Goal: Task Accomplishment & Management: Manage account settings

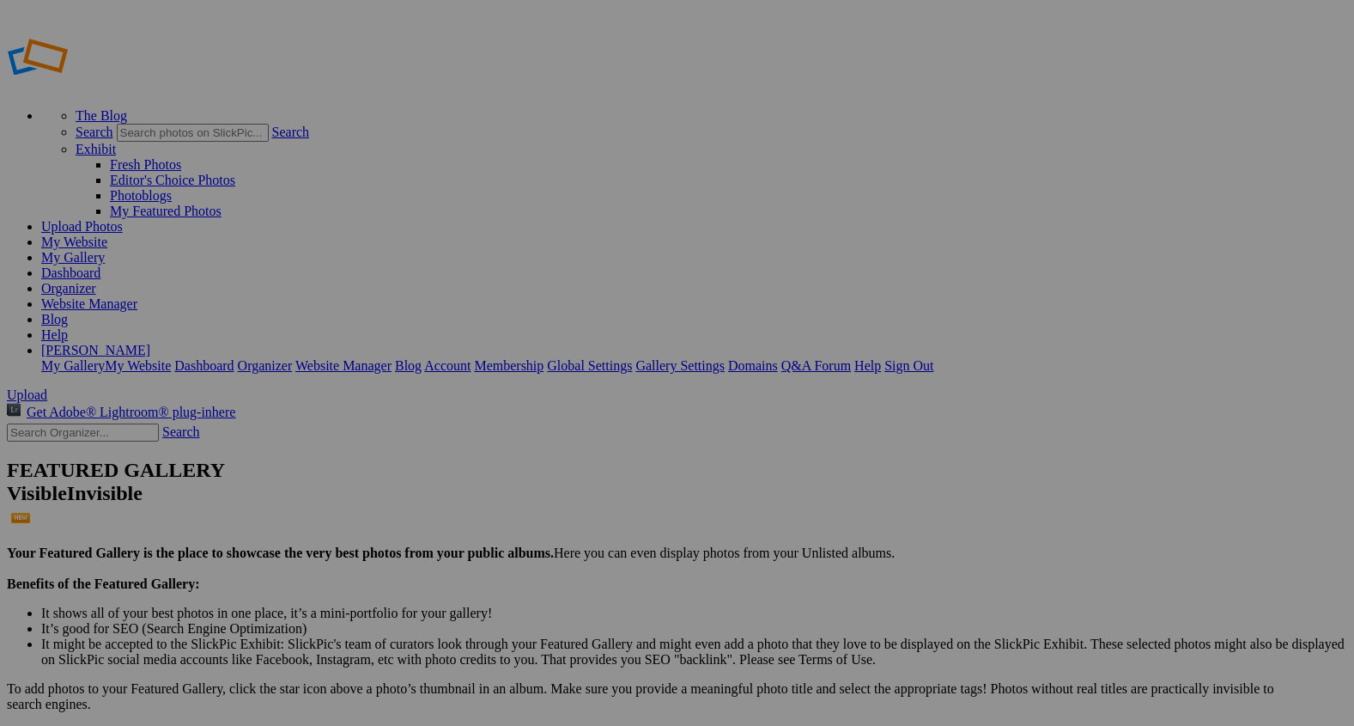
click at [47, 387] on span "Upload" at bounding box center [27, 394] width 40 height 15
click at [497, 192] on div "Public Album" at bounding box center [494, 195] width 106 height 15
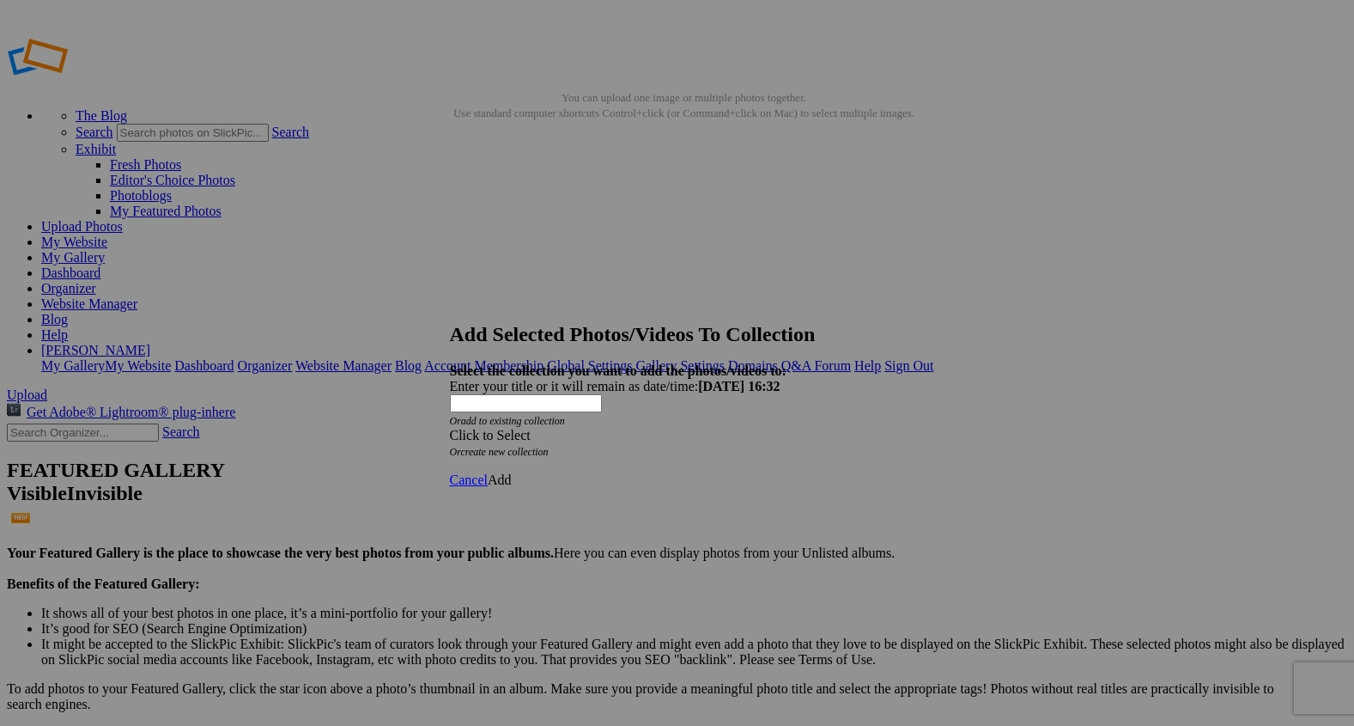
click at [450, 428] on span at bounding box center [450, 435] width 0 height 15
click at [725, 421] on link "Rocking Z [GEOGRAPHIC_DATA]" at bounding box center [624, 413] width 202 height 15
click at [512, 472] on span "Add" at bounding box center [500, 479] width 24 height 15
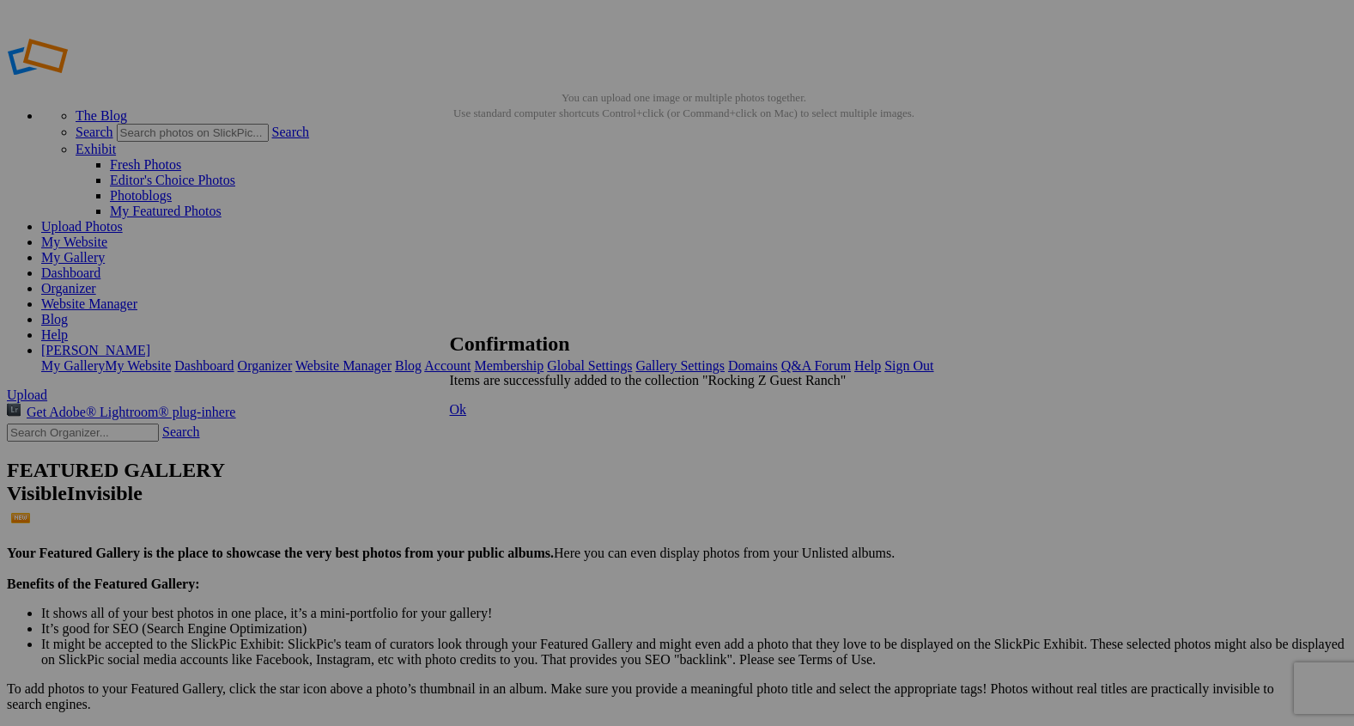
click at [467, 417] on span "Ok" at bounding box center [458, 409] width 17 height 15
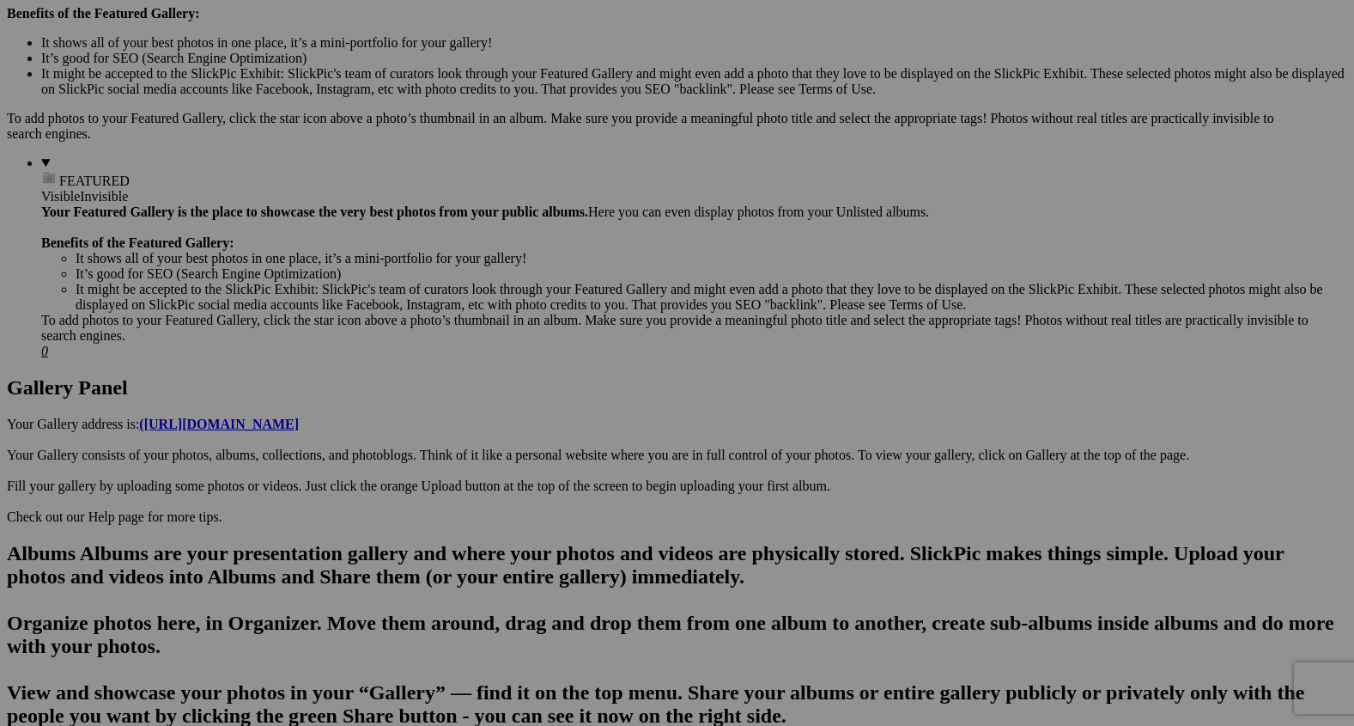
scroll to position [720, 0]
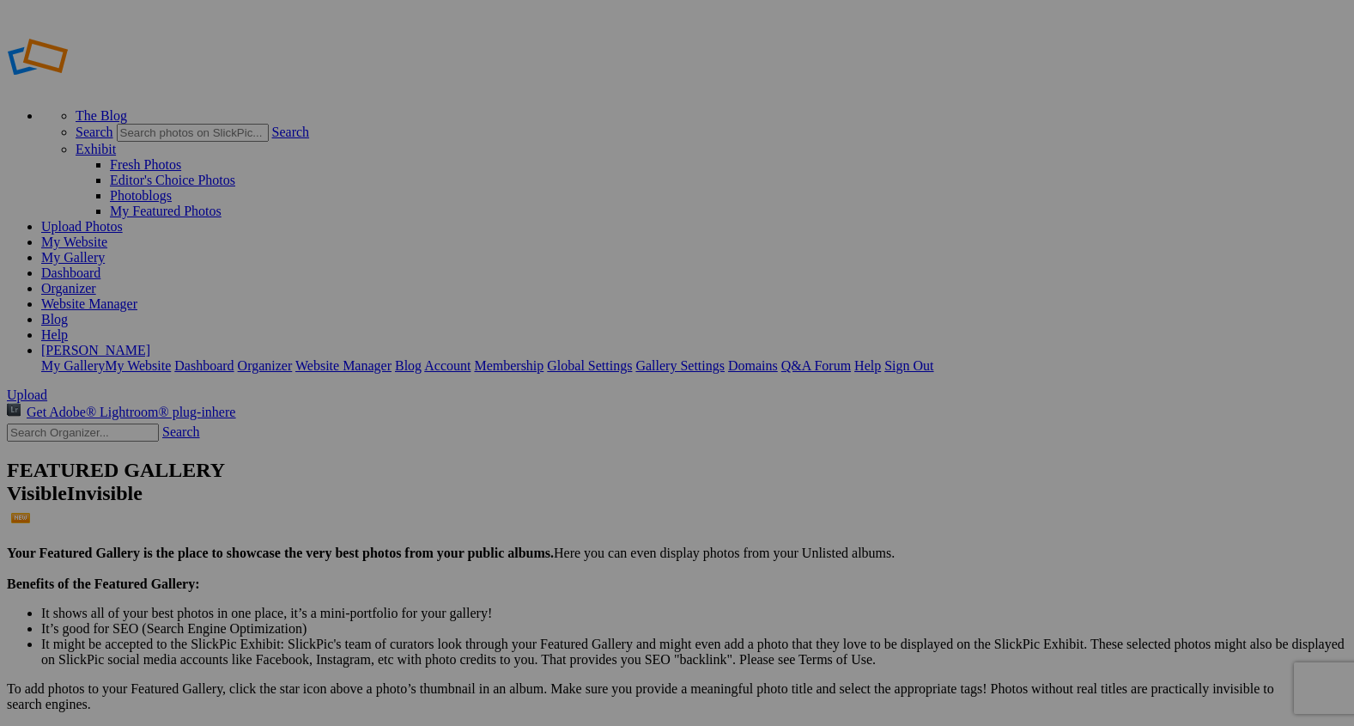
type input "Rocking Z [GEOGRAPHIC_DATA]"
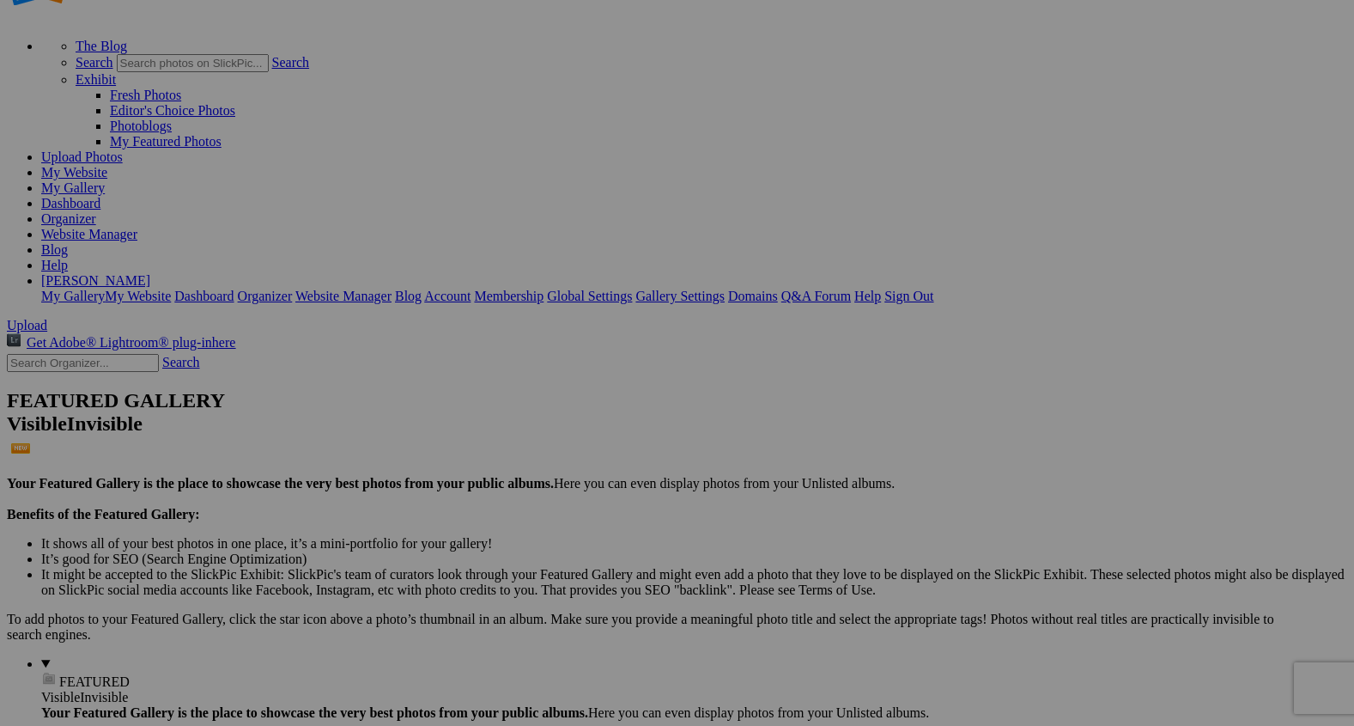
scroll to position [75, 0]
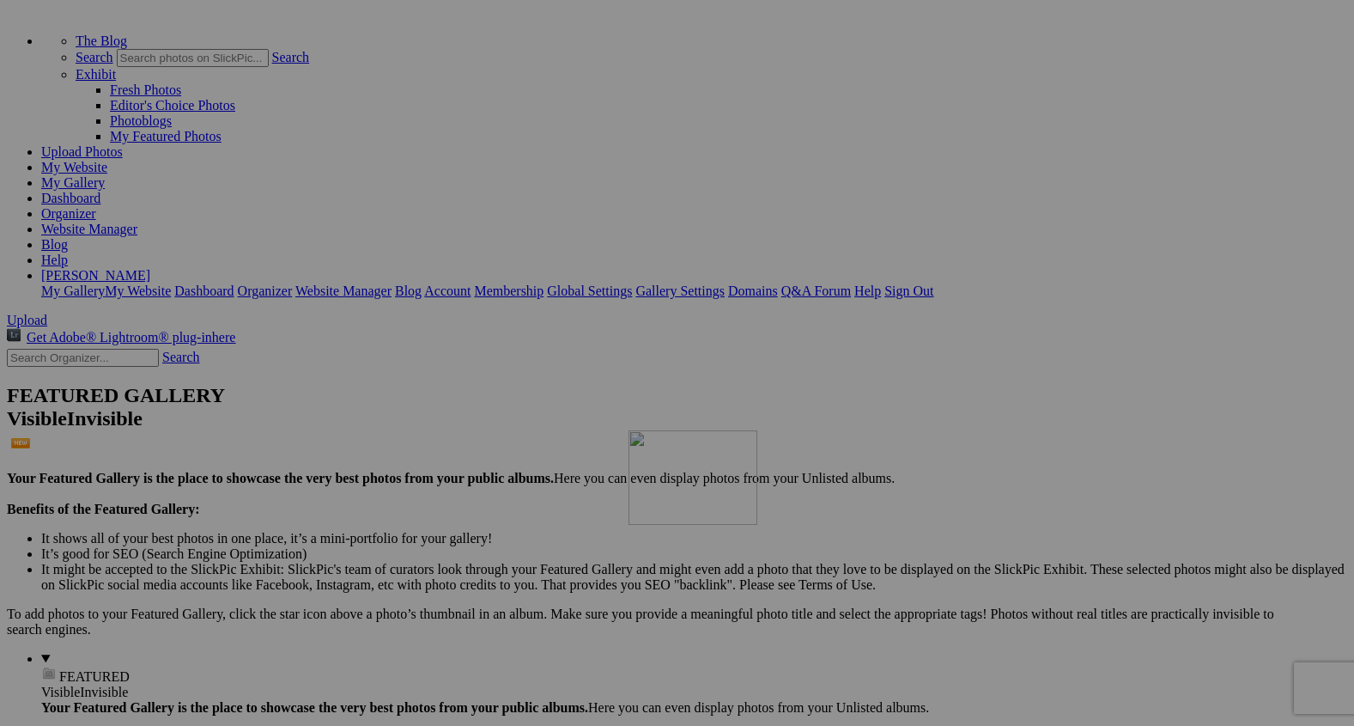
drag, startPoint x: 319, startPoint y: 216, endPoint x: 876, endPoint y: 578, distance: 664.4
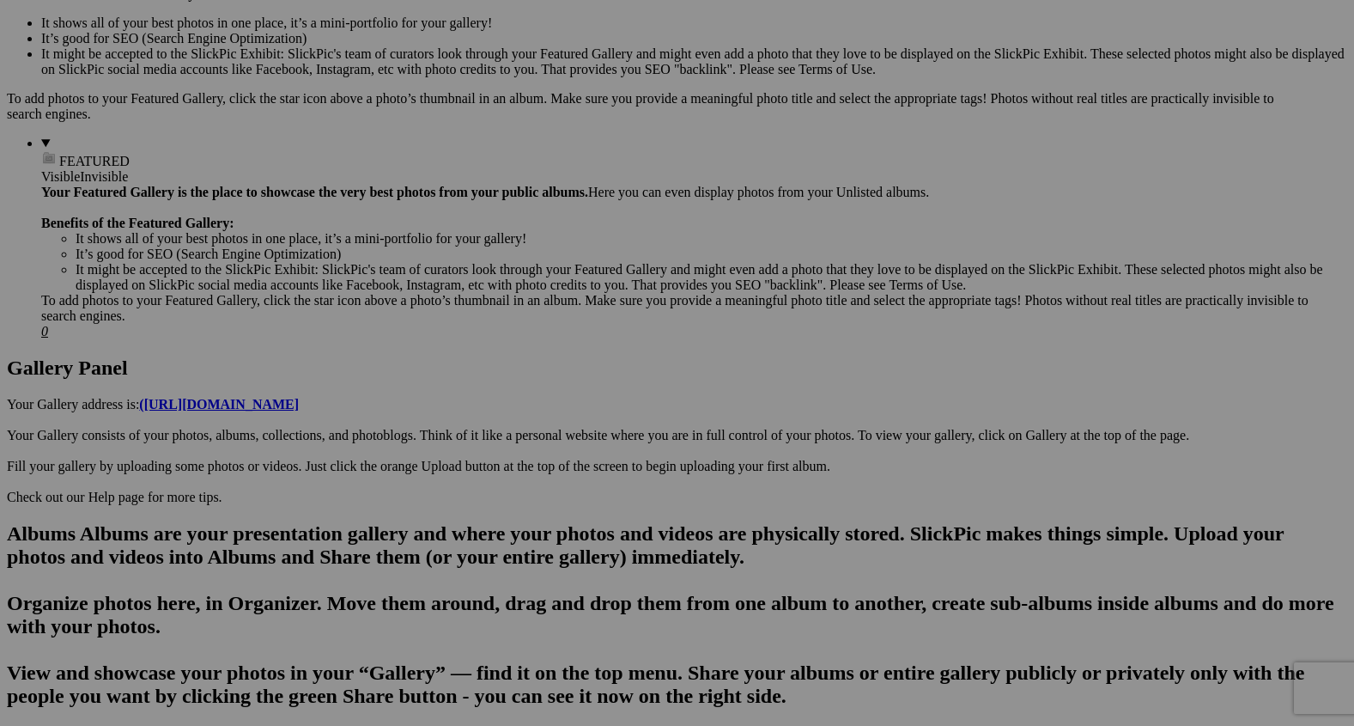
scroll to position [622, 0]
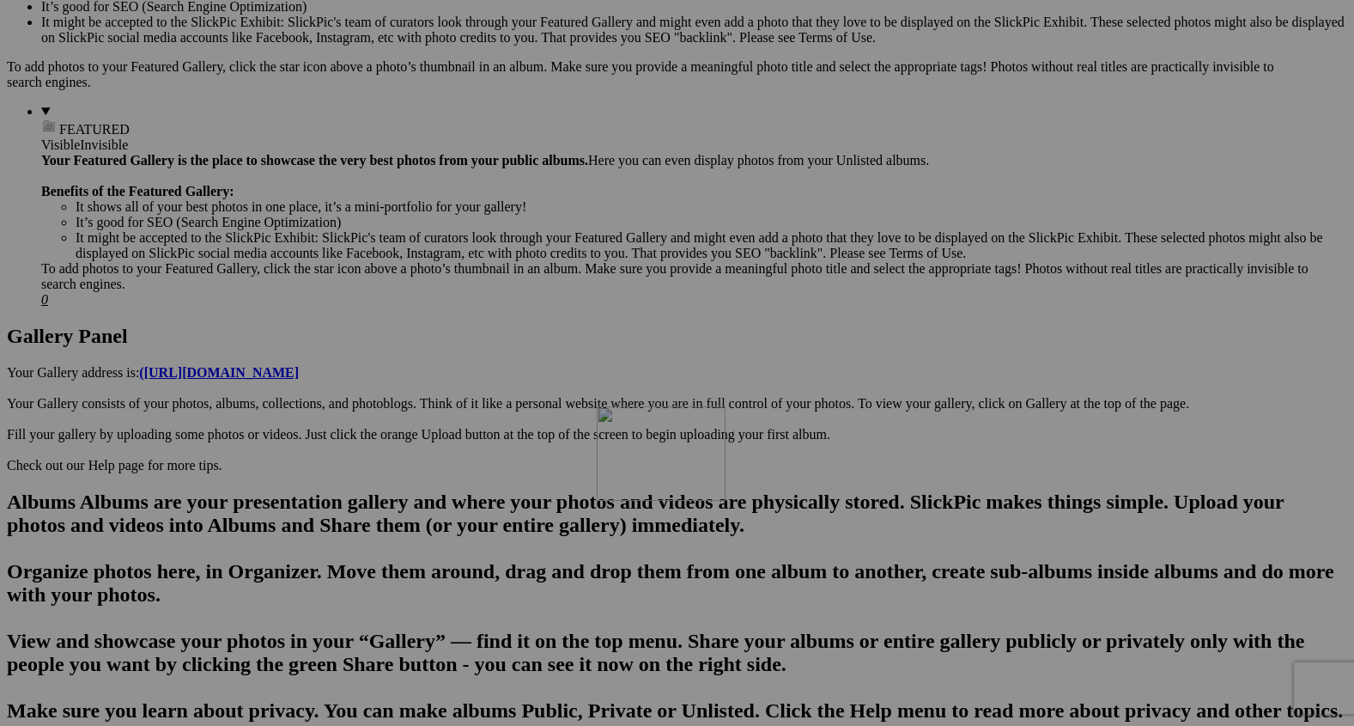
drag, startPoint x: 778, startPoint y: 131, endPoint x: 852, endPoint y: 606, distance: 481.5
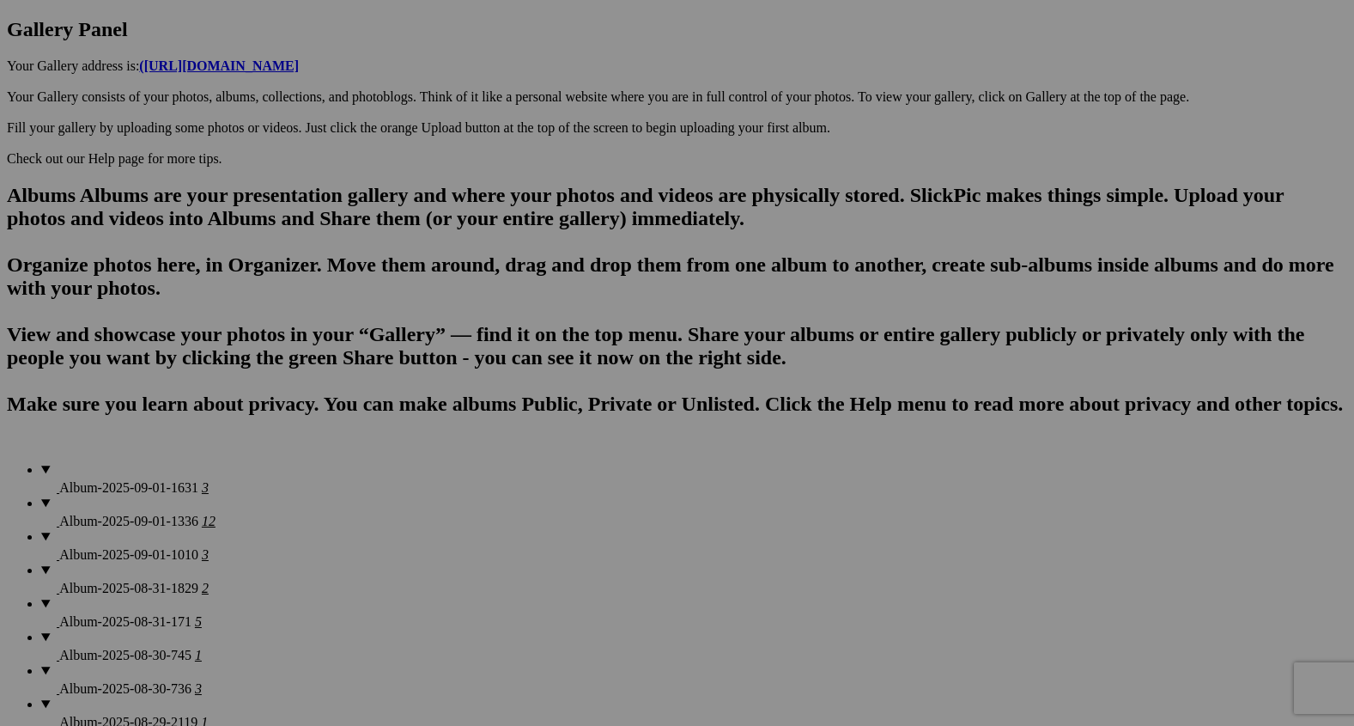
scroll to position [939, 0]
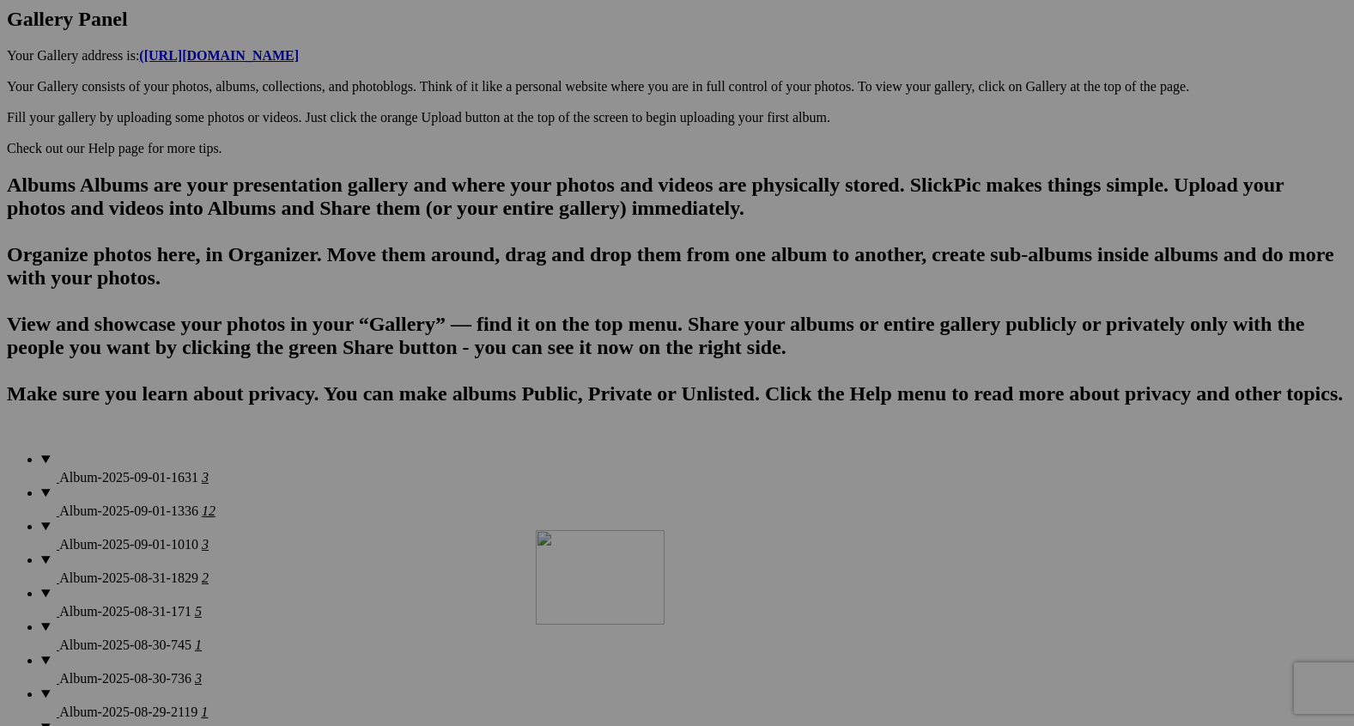
drag, startPoint x: 788, startPoint y: 240, endPoint x: 785, endPoint y: 672, distance: 432.0
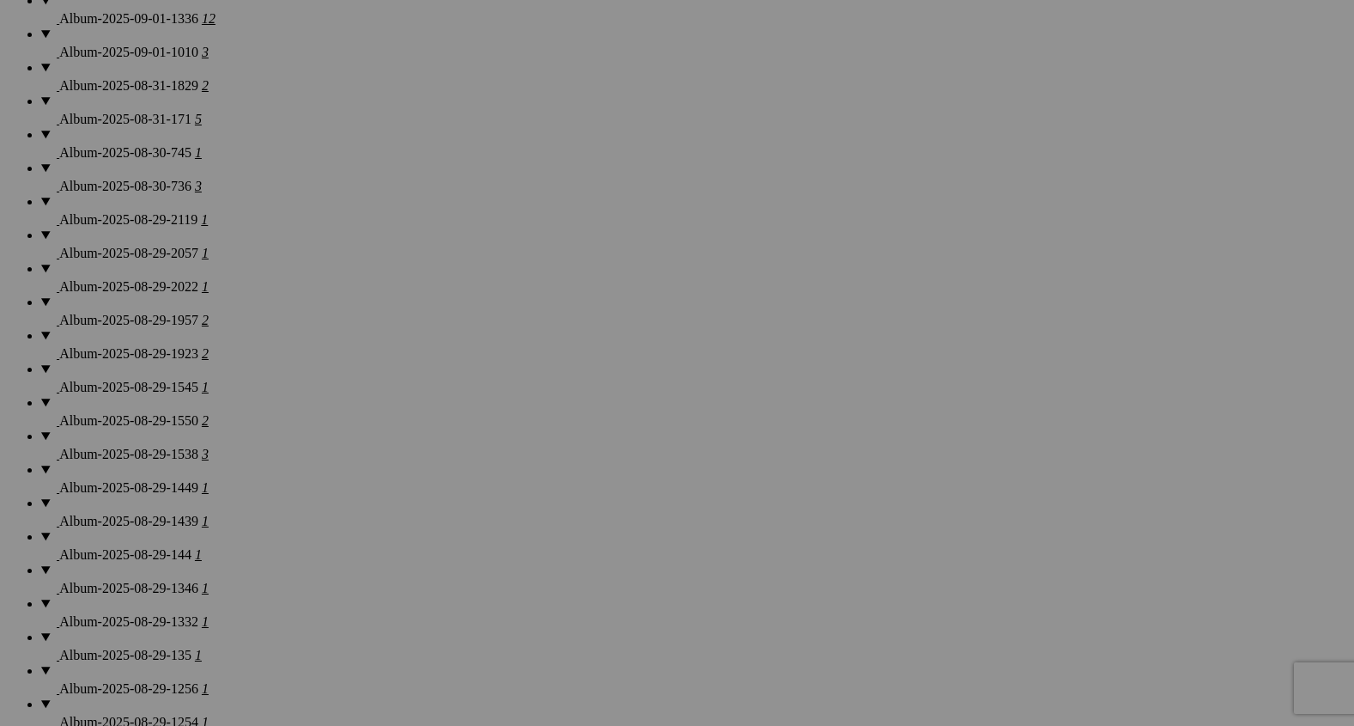
scroll to position [1441, 0]
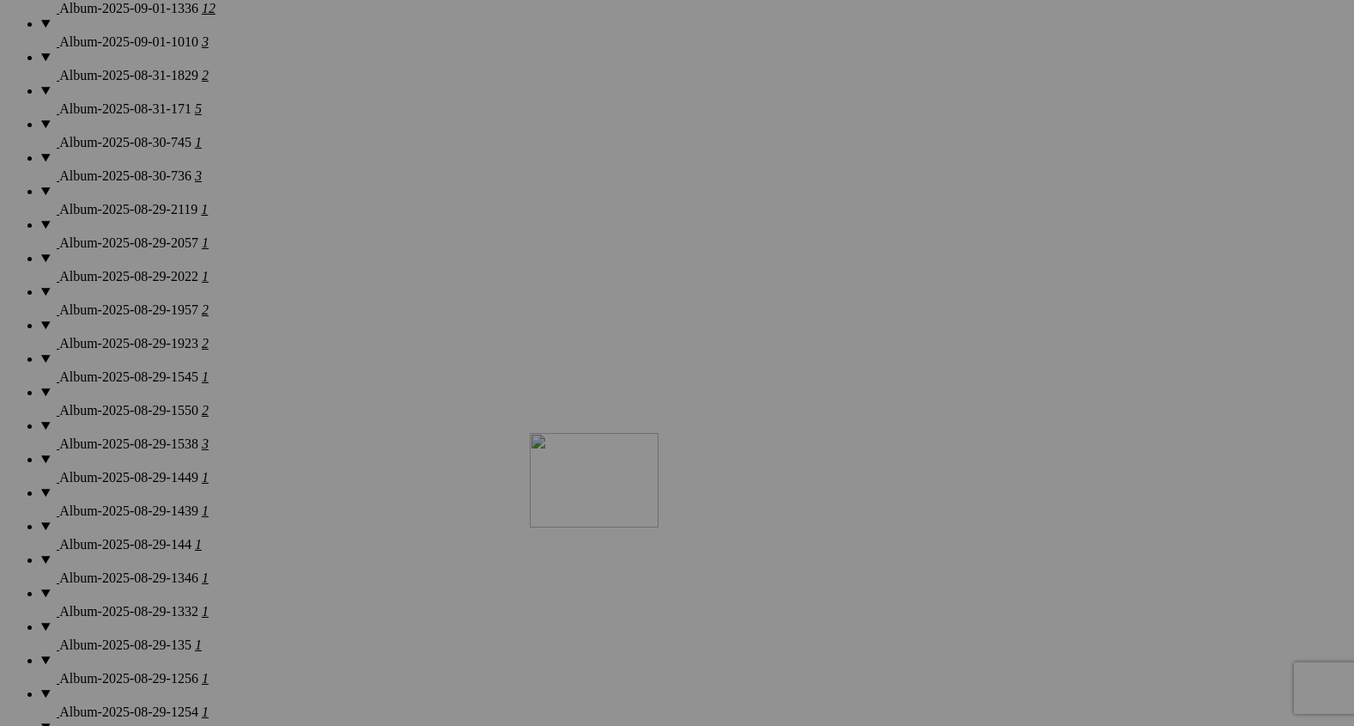
drag, startPoint x: 777, startPoint y: 169, endPoint x: 775, endPoint y: 605, distance: 436.3
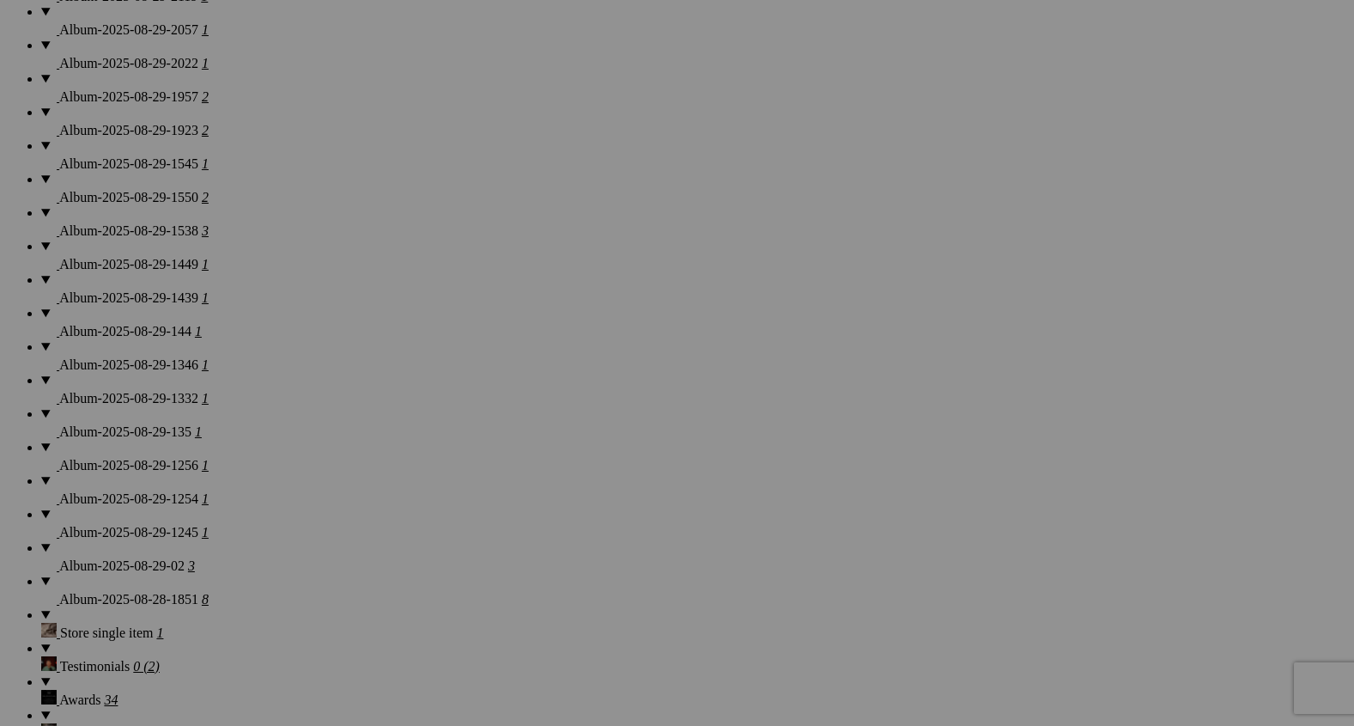
scroll to position [1655, 0]
drag, startPoint x: 739, startPoint y: 378, endPoint x: 269, endPoint y: 565, distance: 506.5
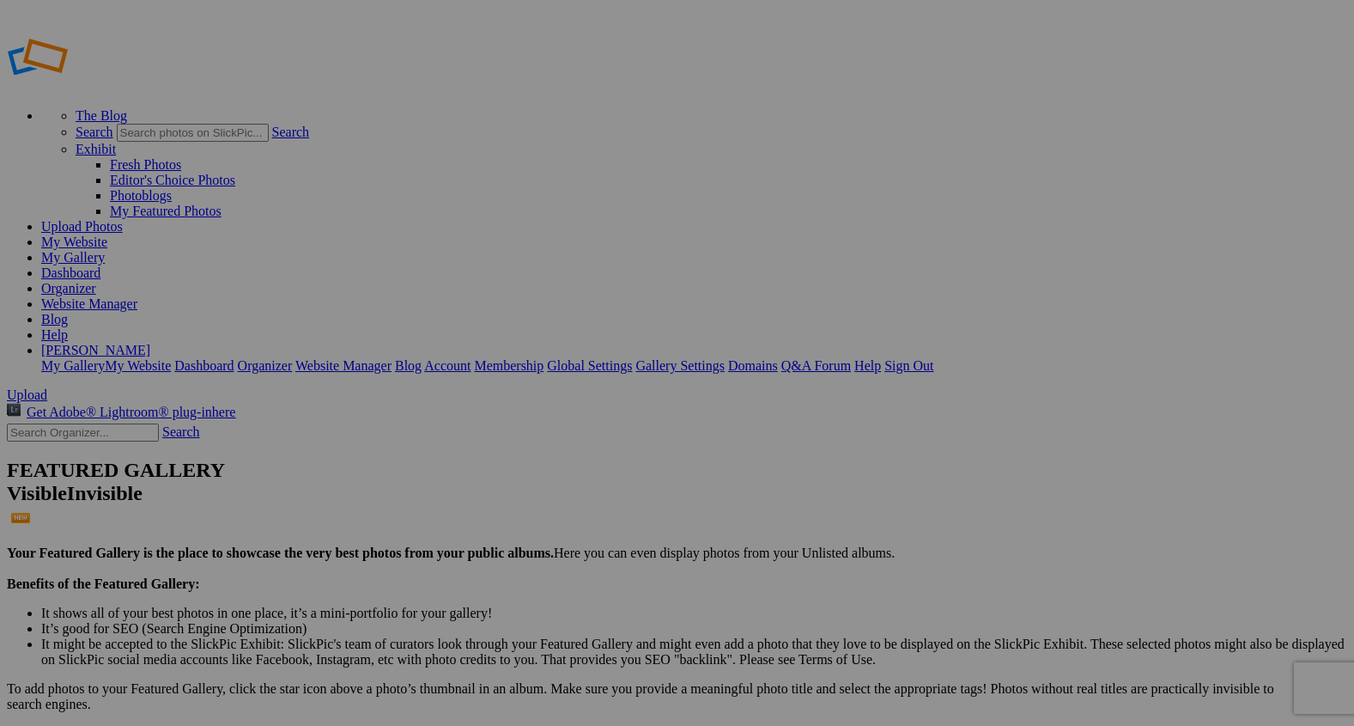
scroll to position [1, 0]
drag, startPoint x: 319, startPoint y: 246, endPoint x: 1005, endPoint y: 648, distance: 794.9
drag, startPoint x: 935, startPoint y: 675, endPoint x: 1173, endPoint y: 659, distance: 238.4
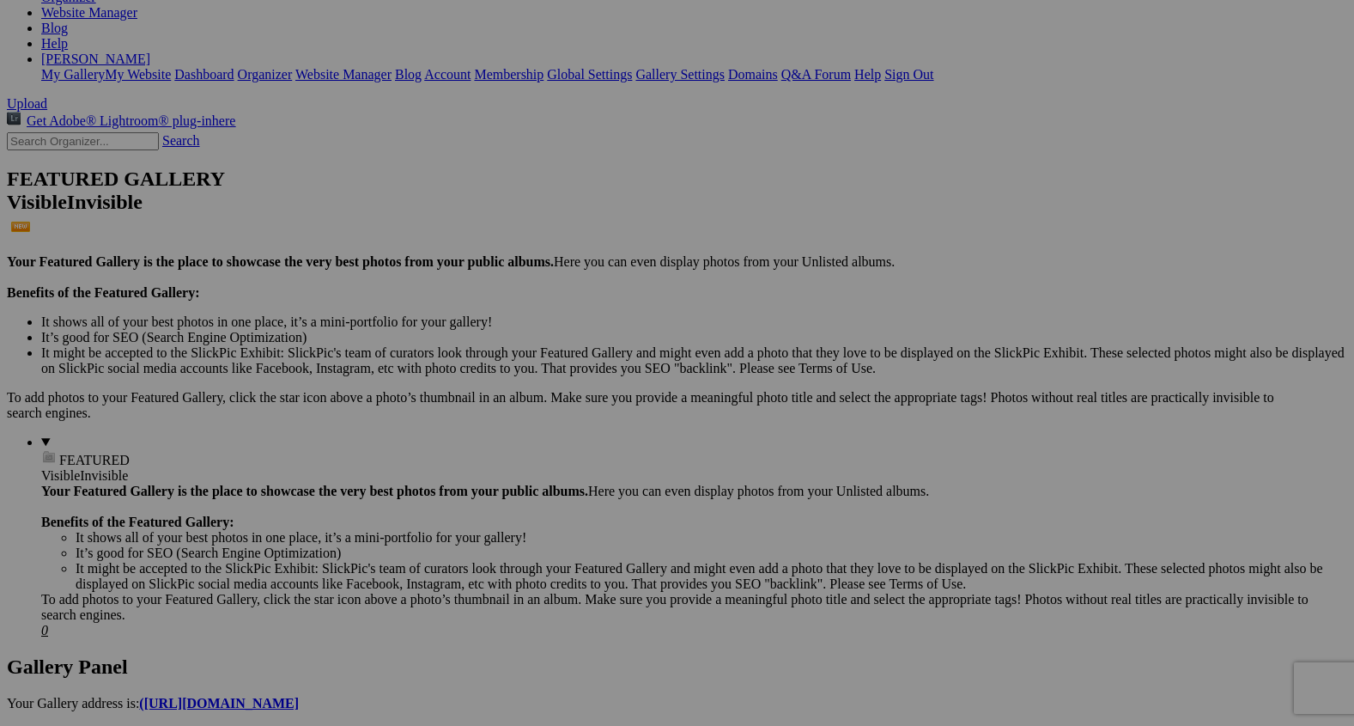
scroll to position [296, 0]
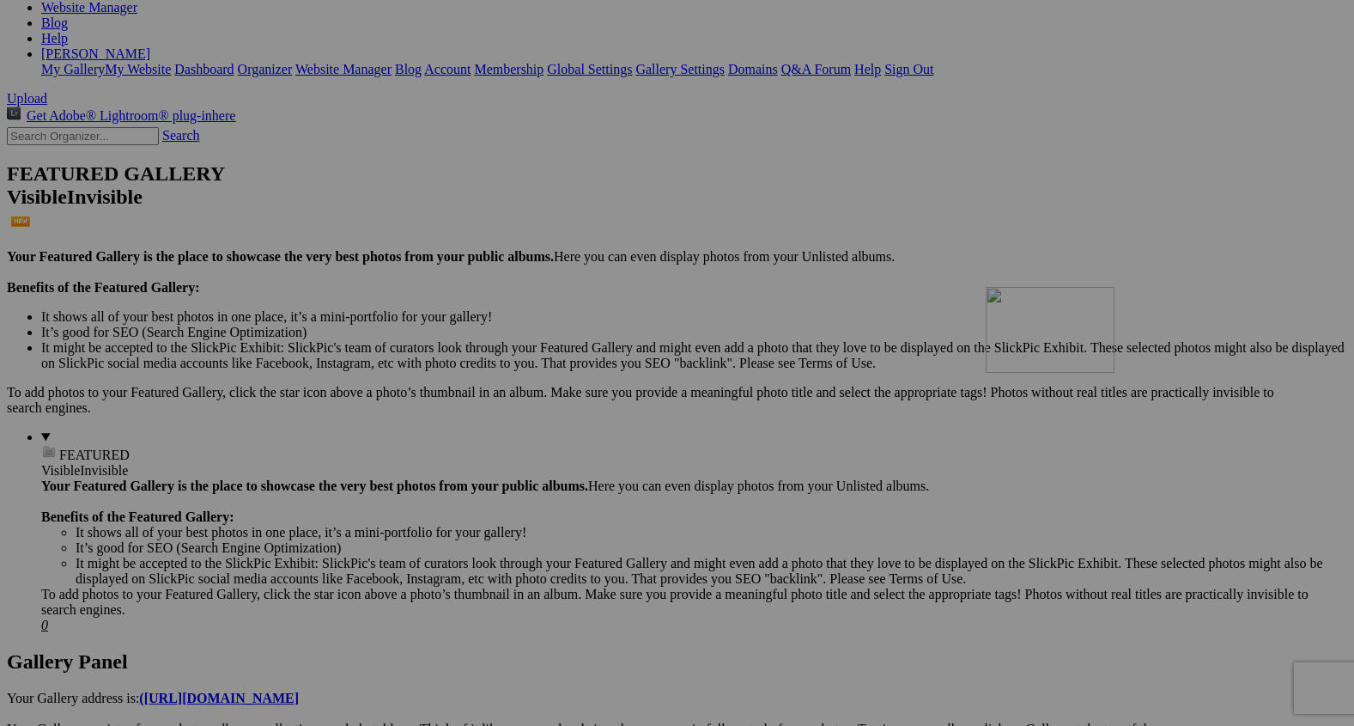
drag, startPoint x: 1124, startPoint y: 436, endPoint x: 1235, endPoint y: 435, distance: 110.8
drag, startPoint x: 1235, startPoint y: 435, endPoint x: 1061, endPoint y: 396, distance: 178.8
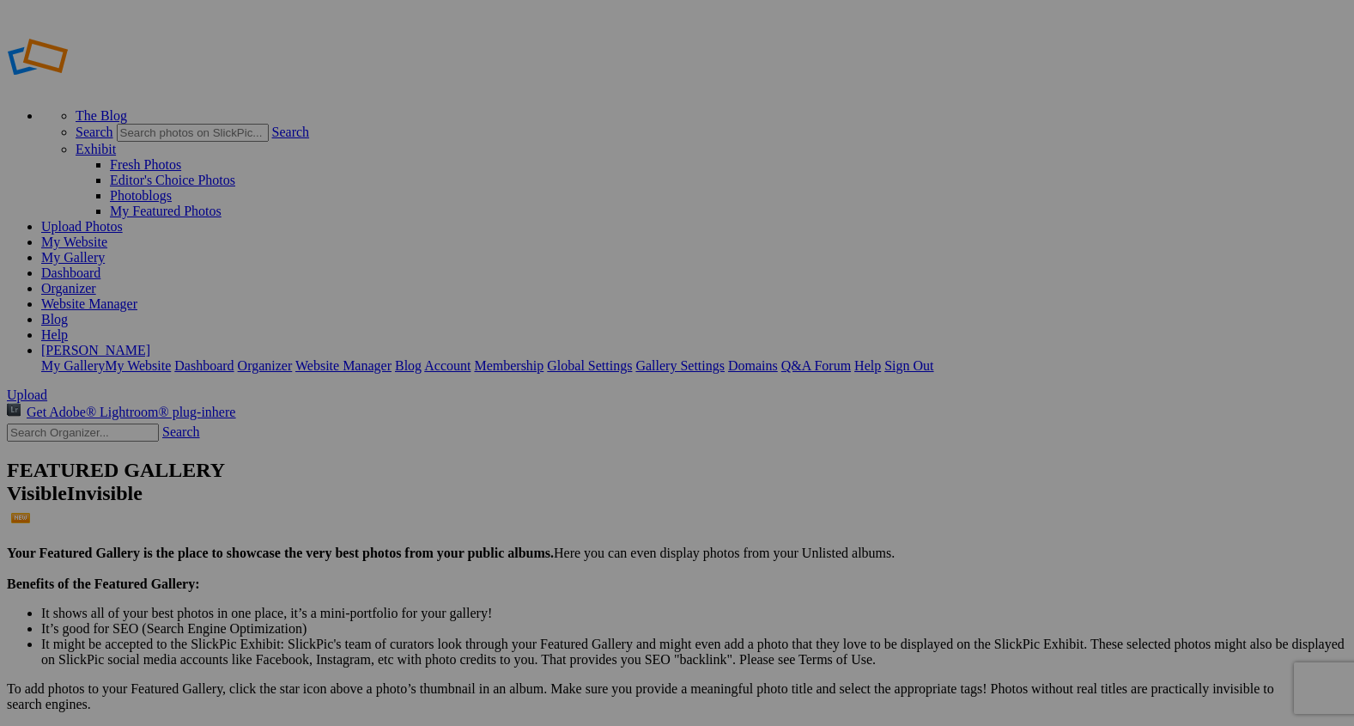
scroll to position [39, 0]
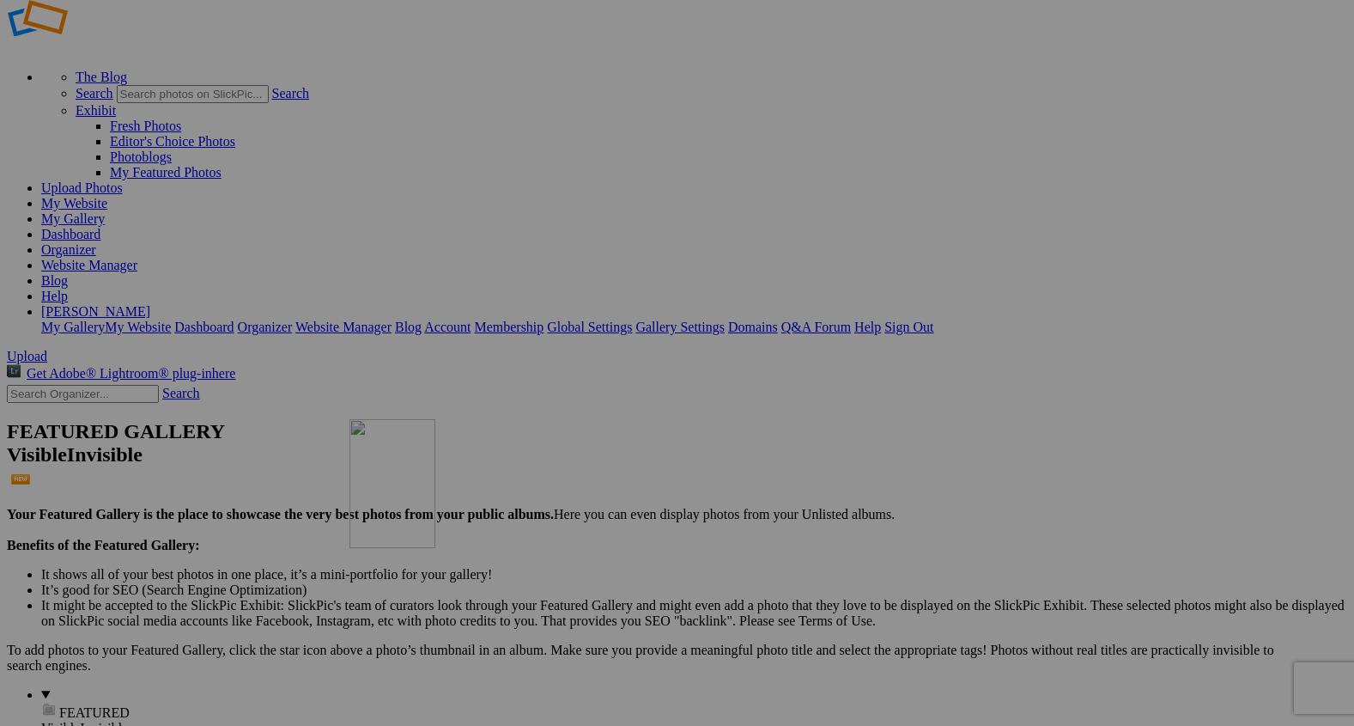
drag, startPoint x: 336, startPoint y: 188, endPoint x: 599, endPoint y: 540, distance: 439.9
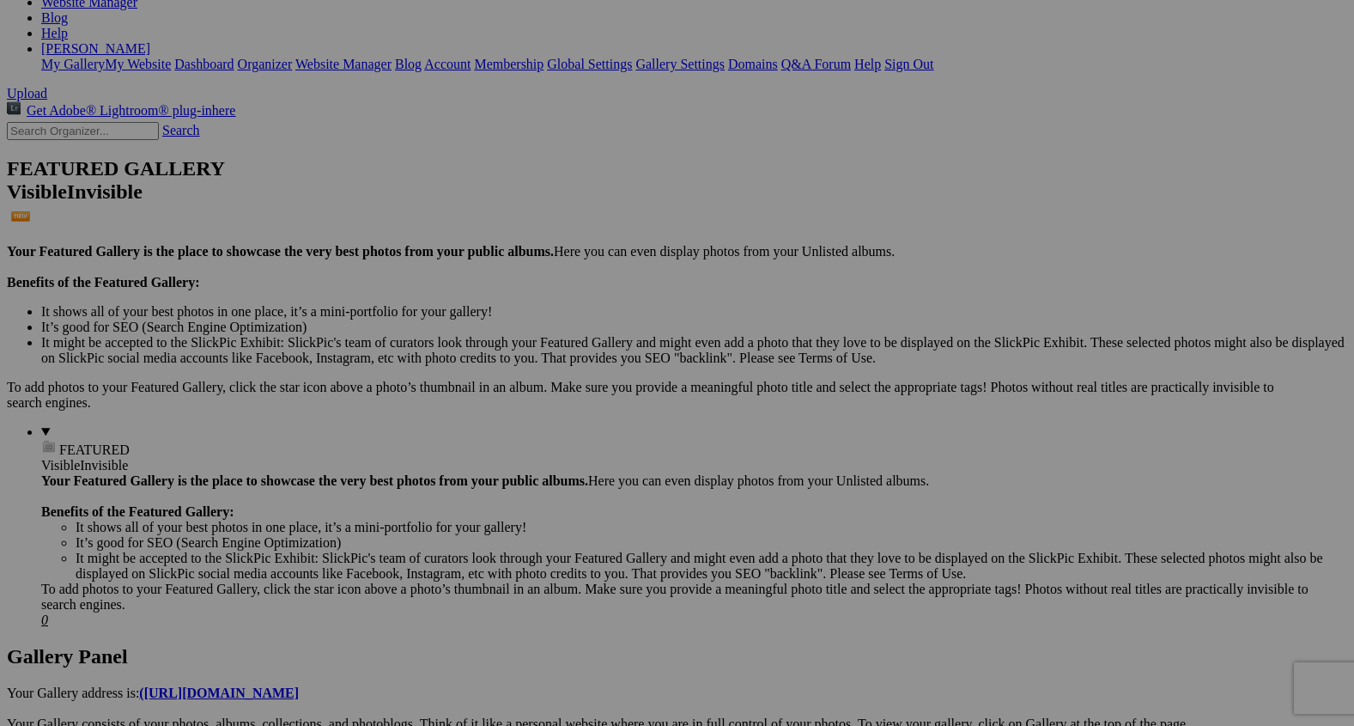
scroll to position [311, 0]
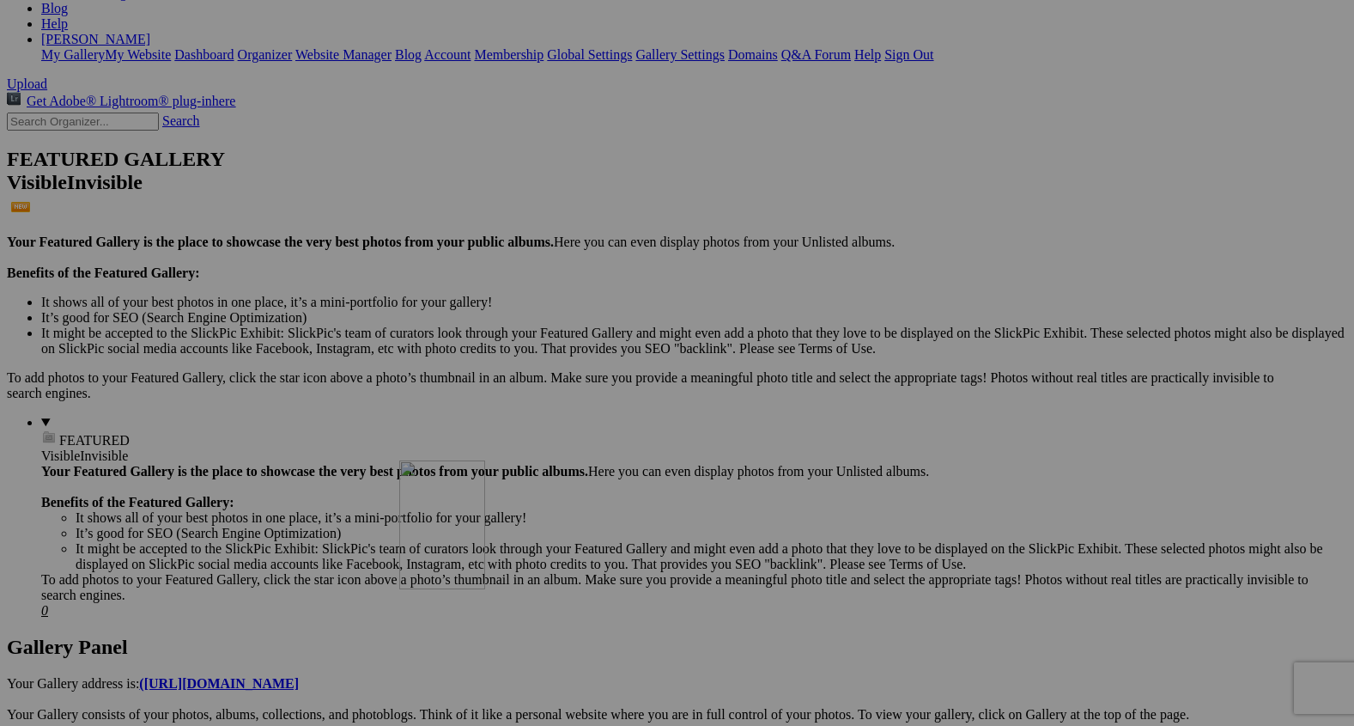
drag, startPoint x: 486, startPoint y: 192, endPoint x: 649, endPoint y: 613, distance: 452.1
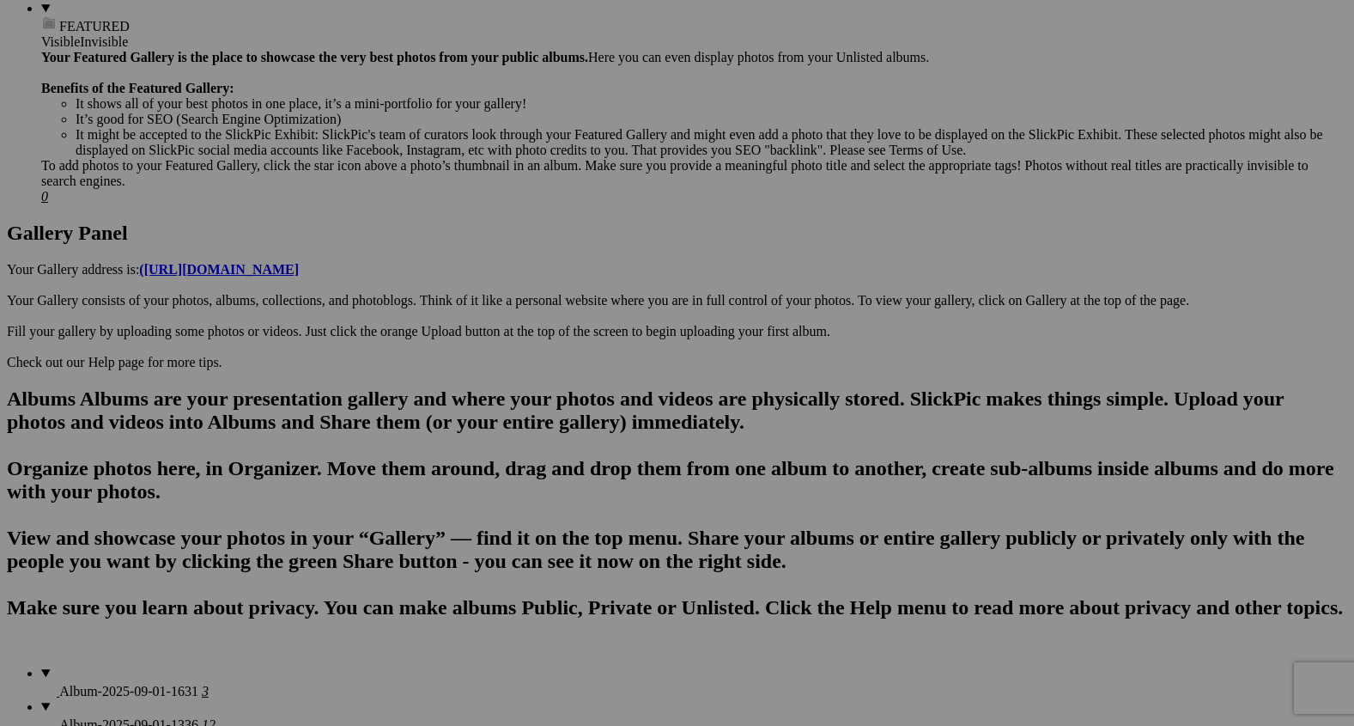
scroll to position [732, 0]
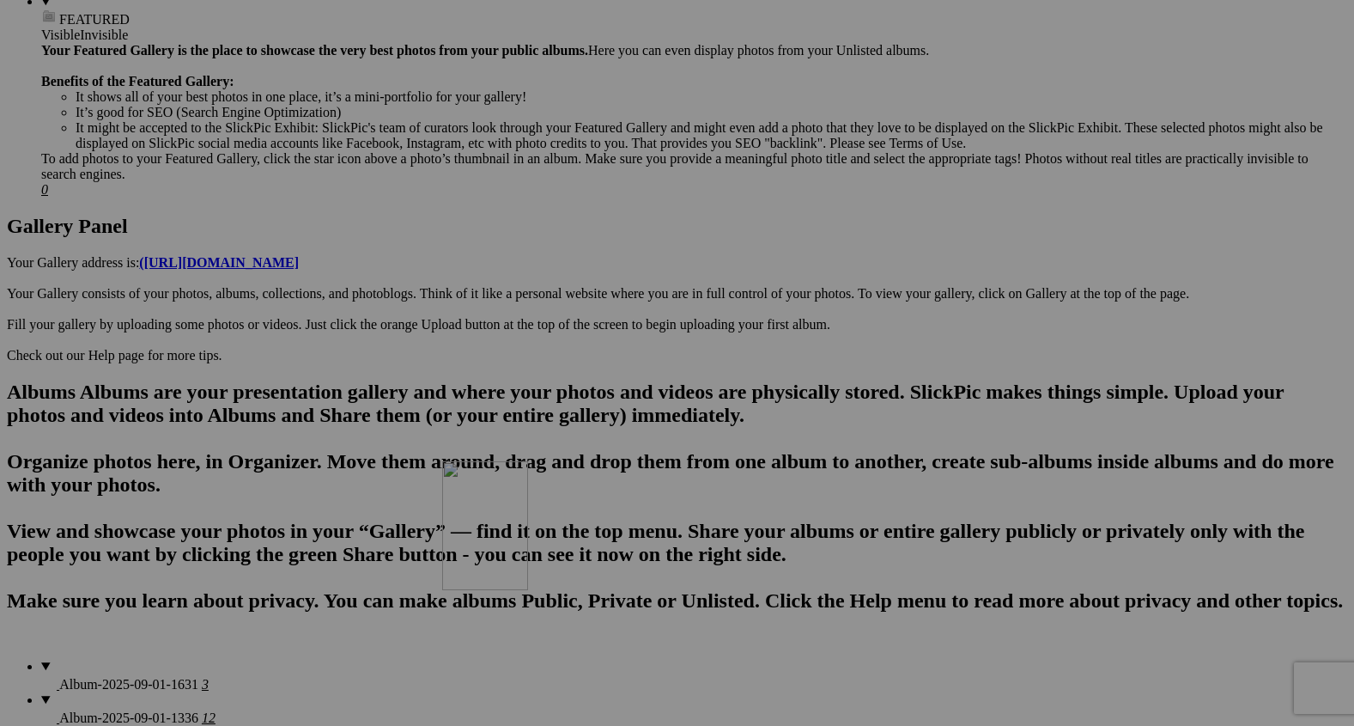
drag, startPoint x: 623, startPoint y: 210, endPoint x: 692, endPoint y: 608, distance: 403.5
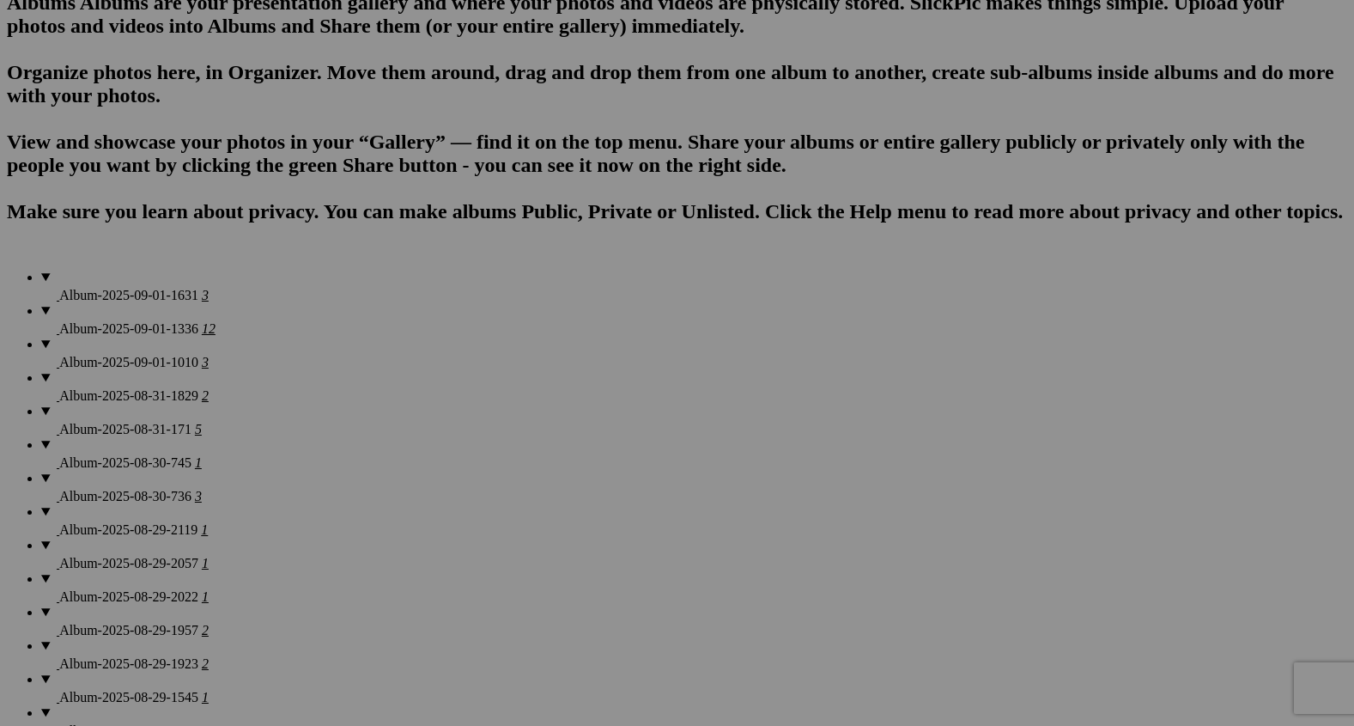
scroll to position [1122, 0]
drag, startPoint x: 619, startPoint y: 282, endPoint x: 700, endPoint y: 649, distance: 376.3
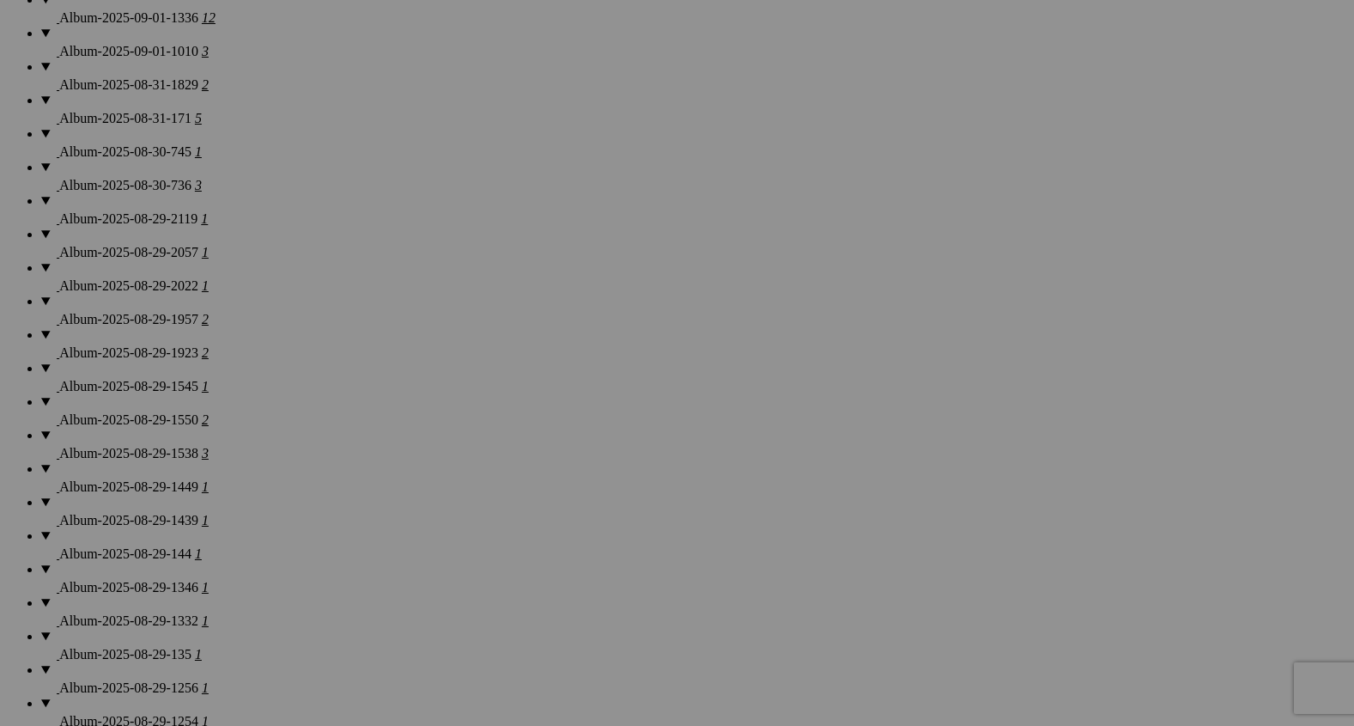
scroll to position [1444, 0]
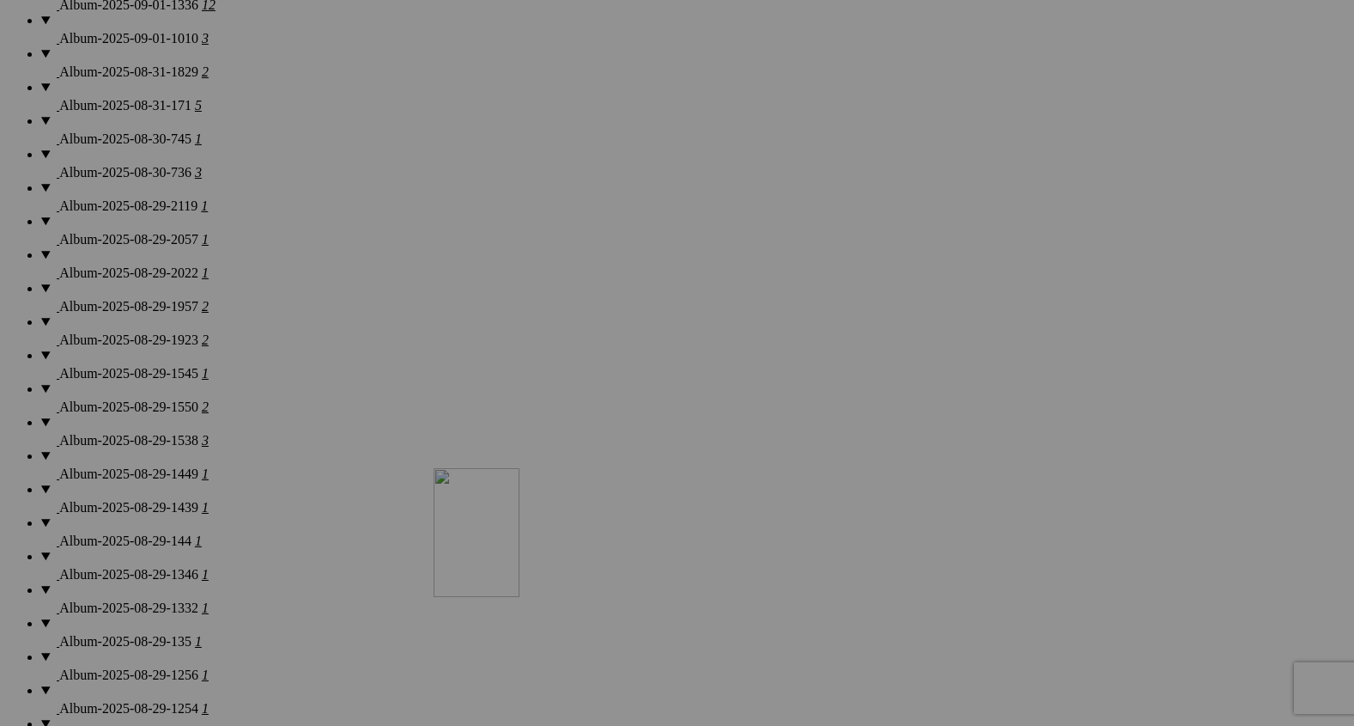
drag, startPoint x: 644, startPoint y: 425, endPoint x: 683, endPoint y: 663, distance: 241.0
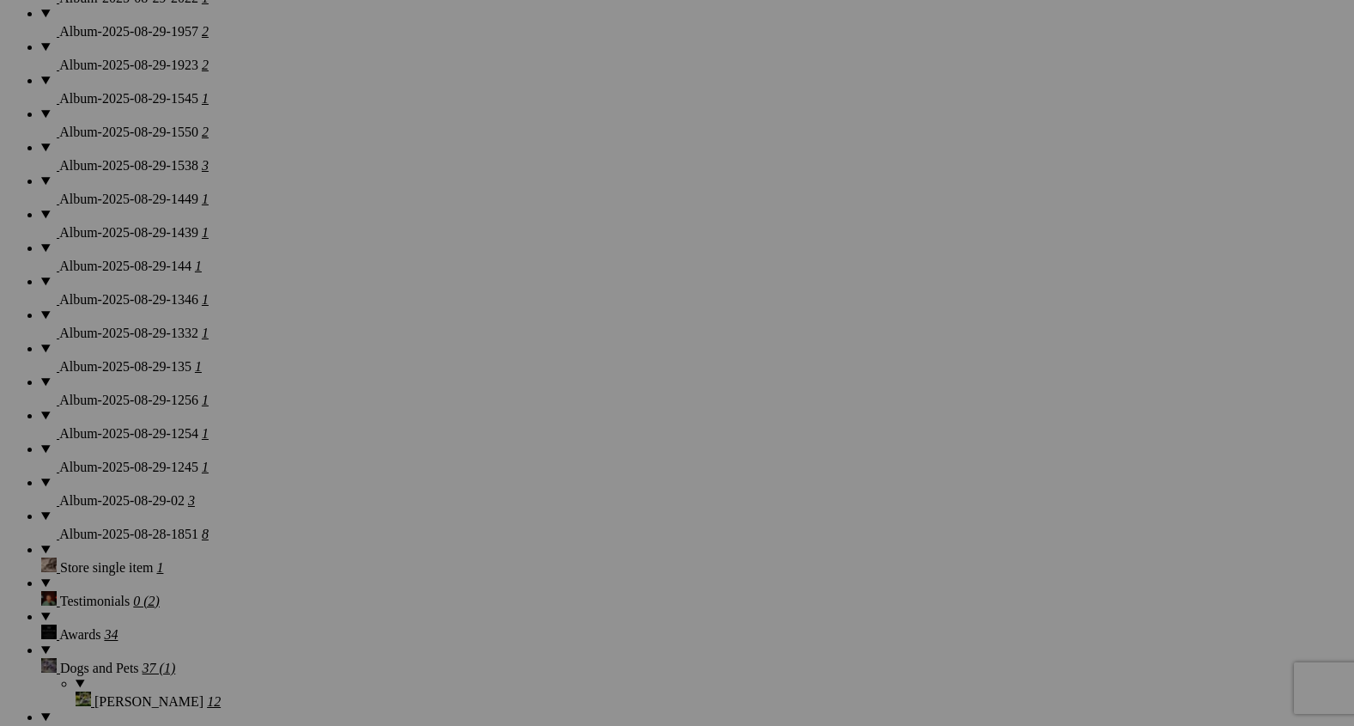
scroll to position [1711, 0]
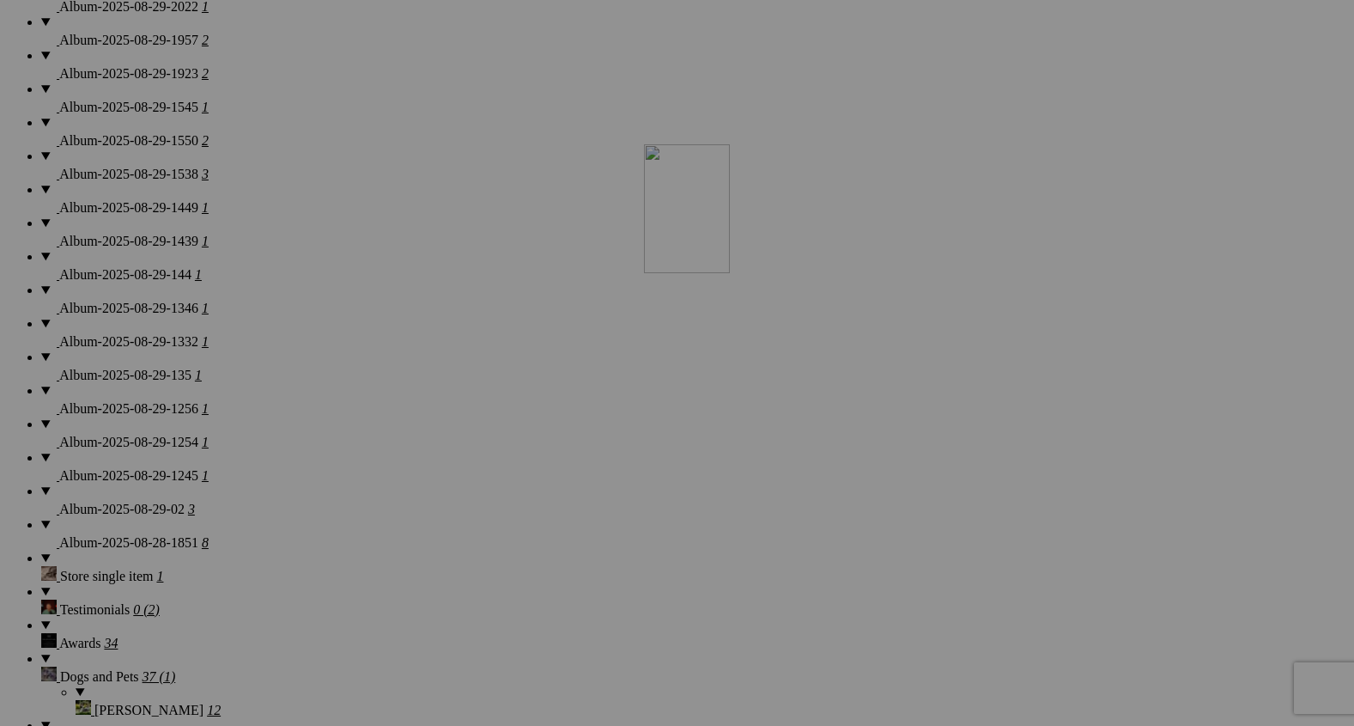
drag, startPoint x: 633, startPoint y: 360, endPoint x: 854, endPoint y: 274, distance: 237.6
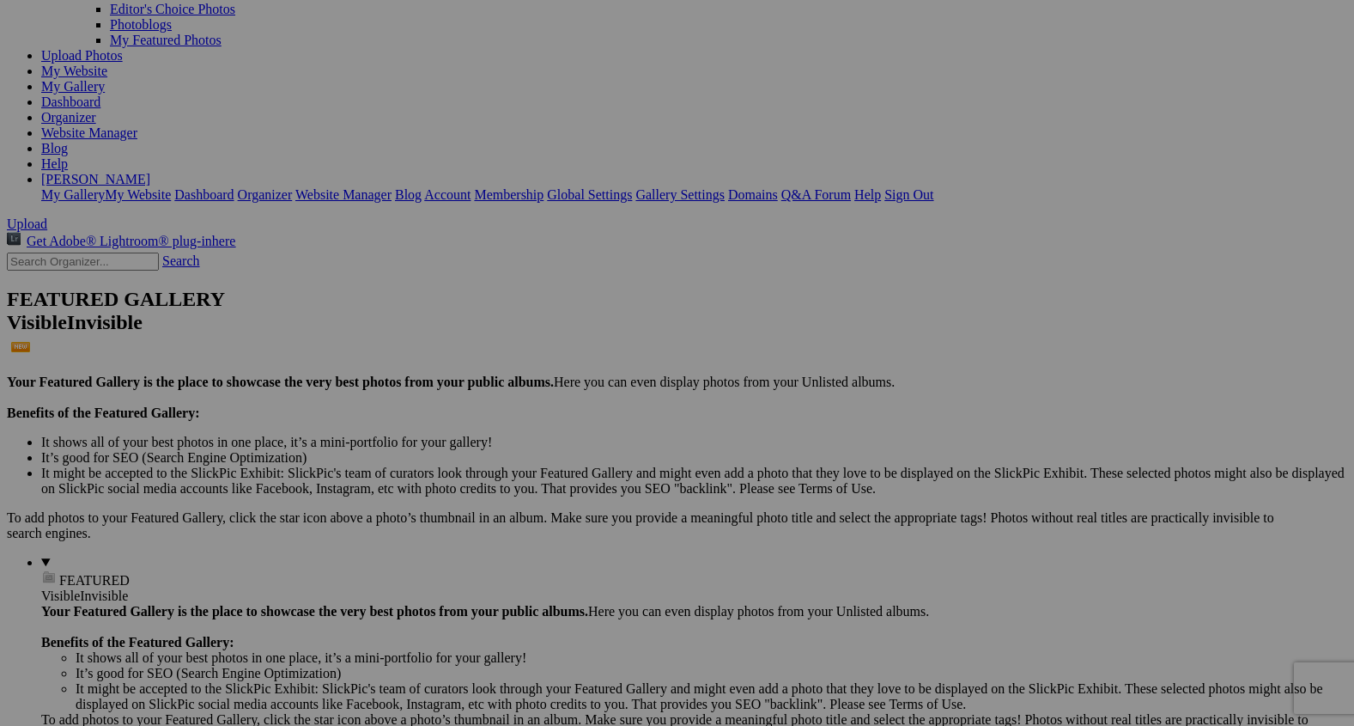
scroll to position [174, 0]
type input "2"
paste input "Saloon Sunrise"
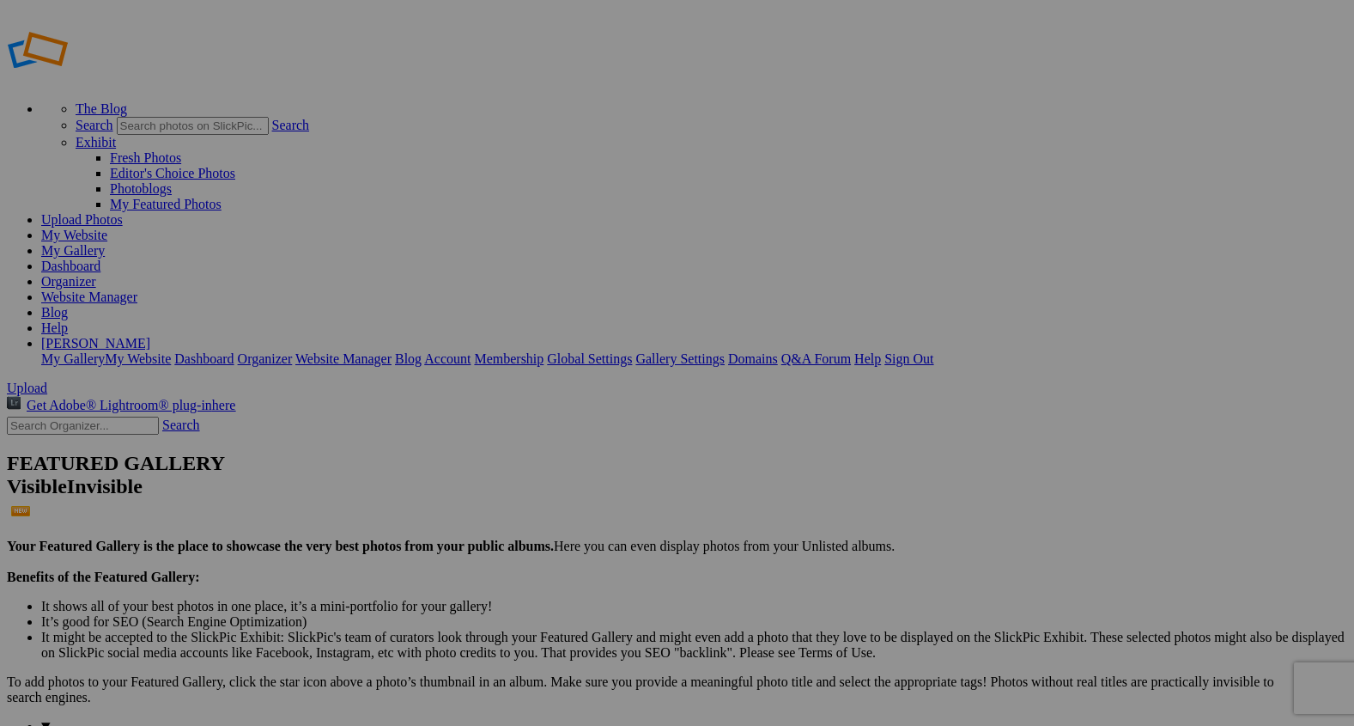
scroll to position [0, 0]
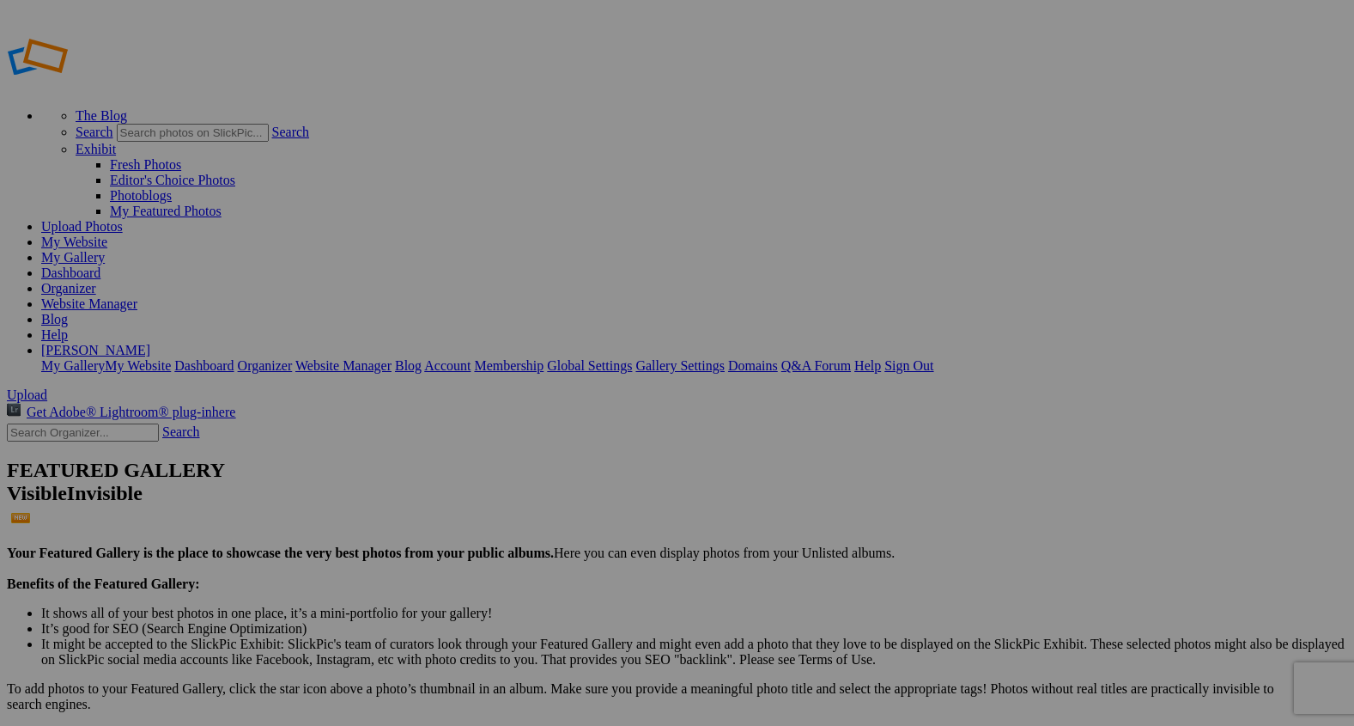
type input "Saloon Sunrise"
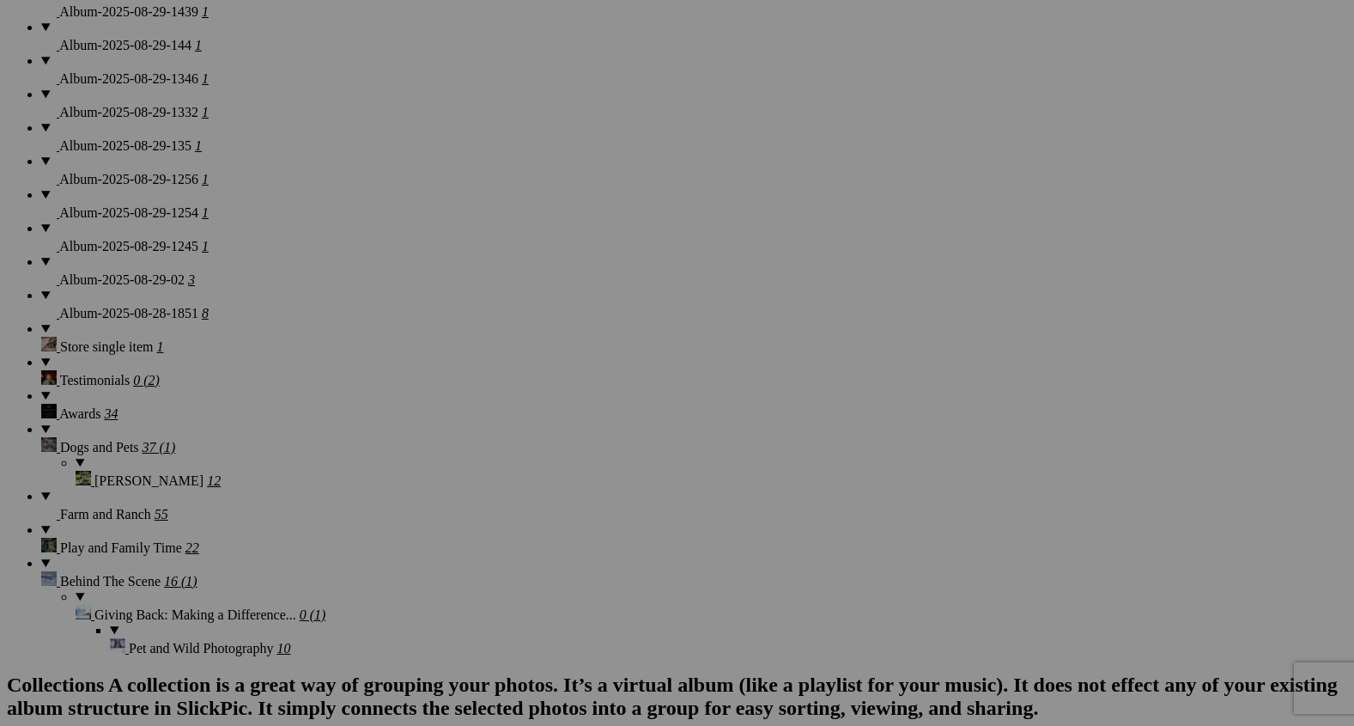
scroll to position [1932, 0]
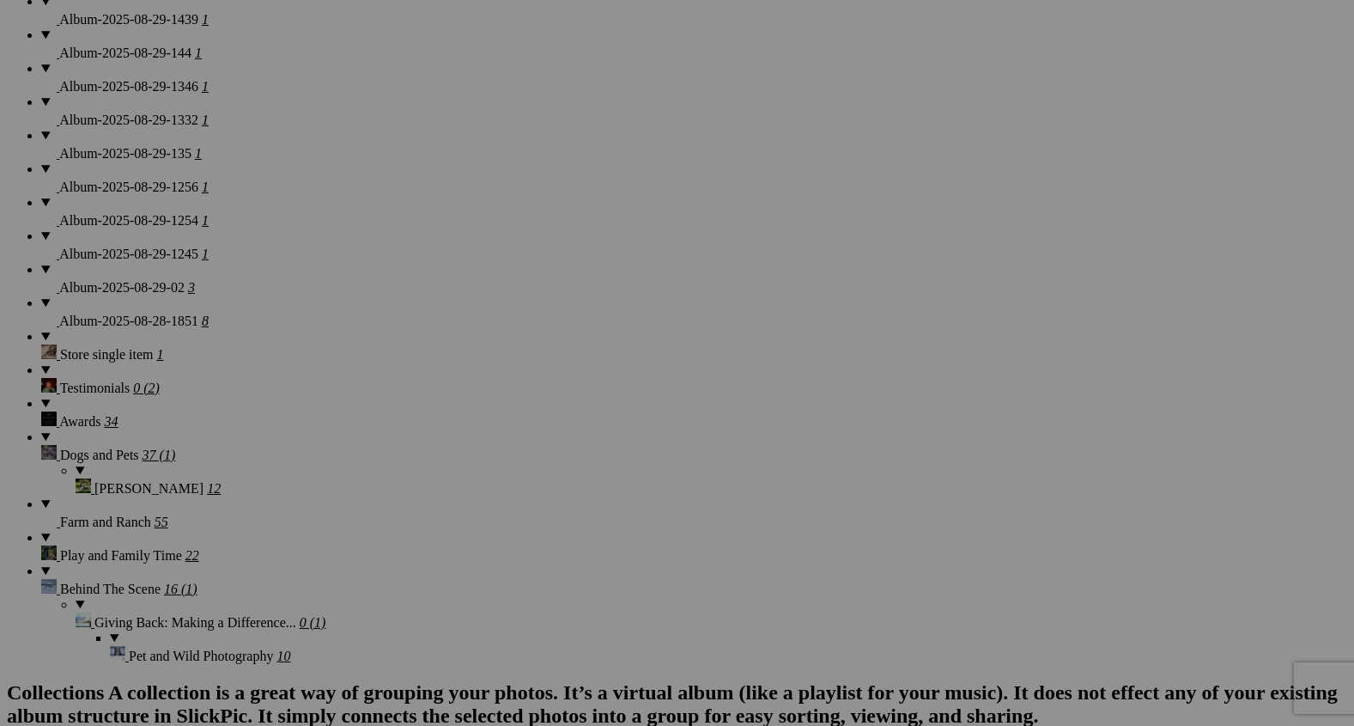
type input "2"
paste input "Stories After the Saddle"
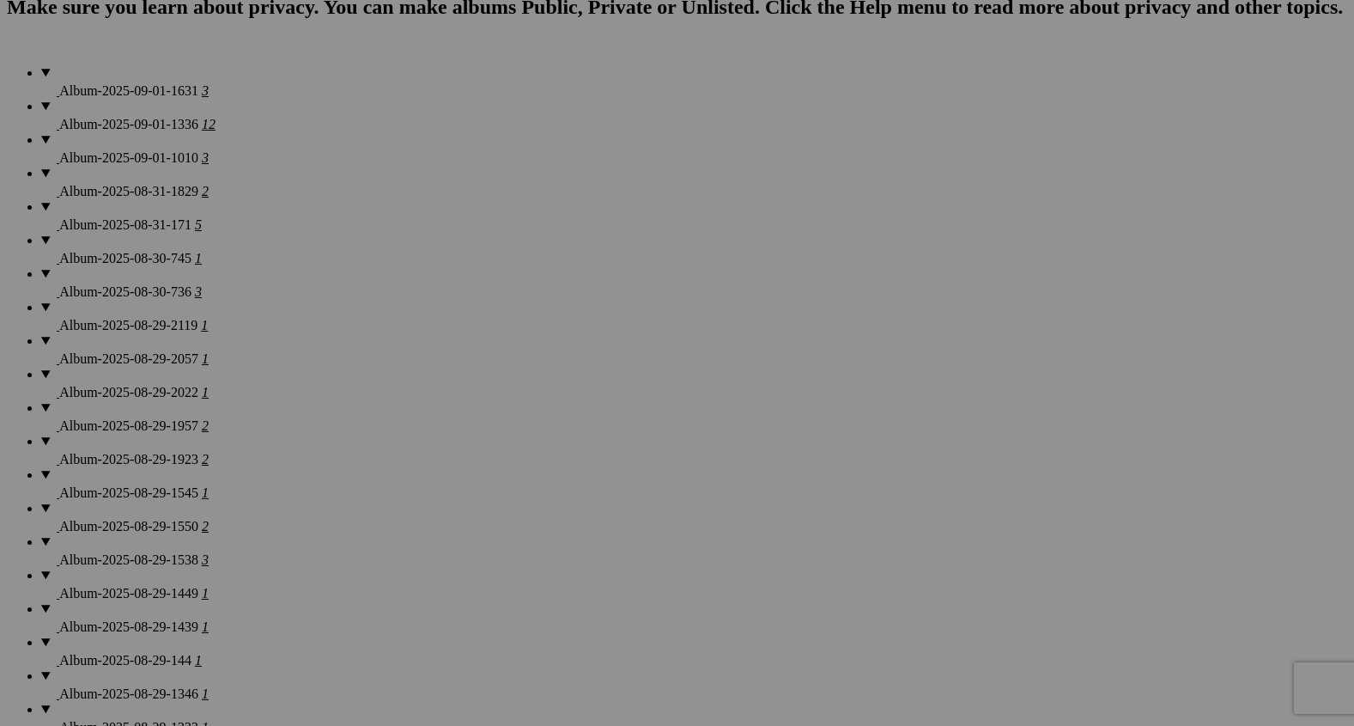
scroll to position [0, 0]
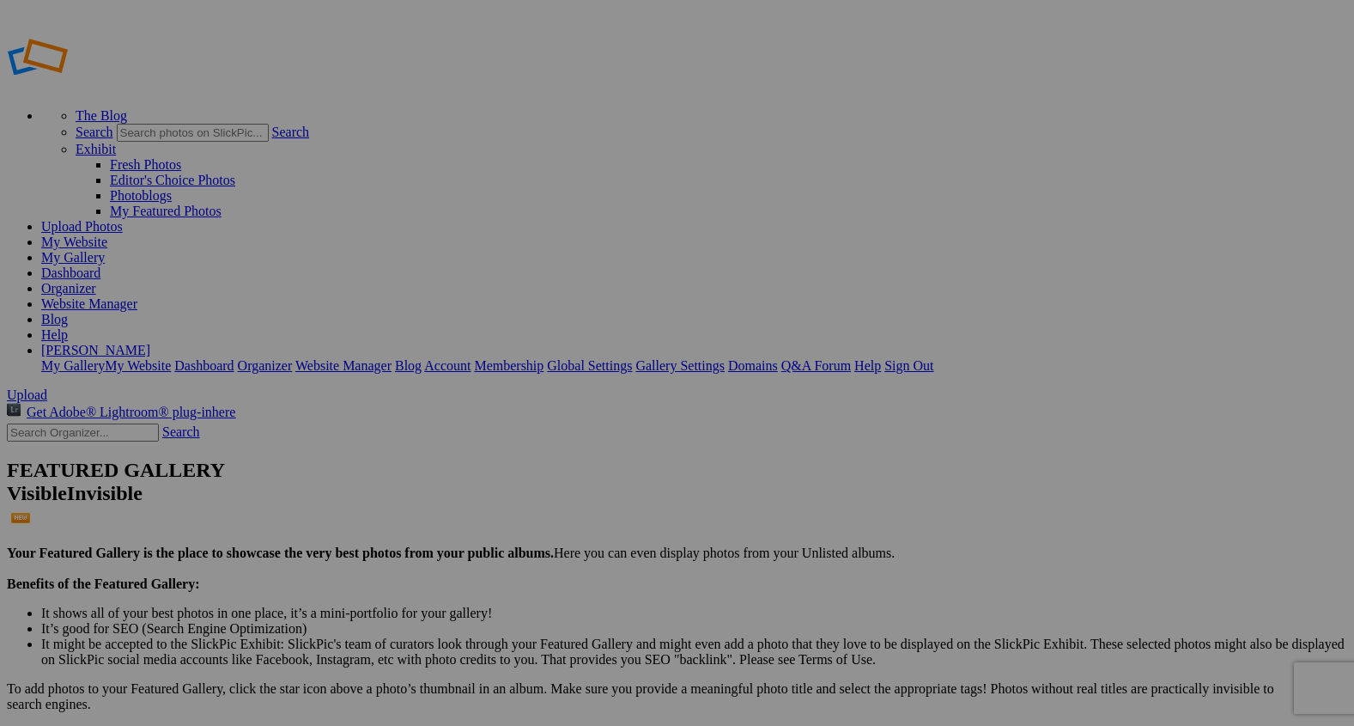
type input "Stories After the Saddle"
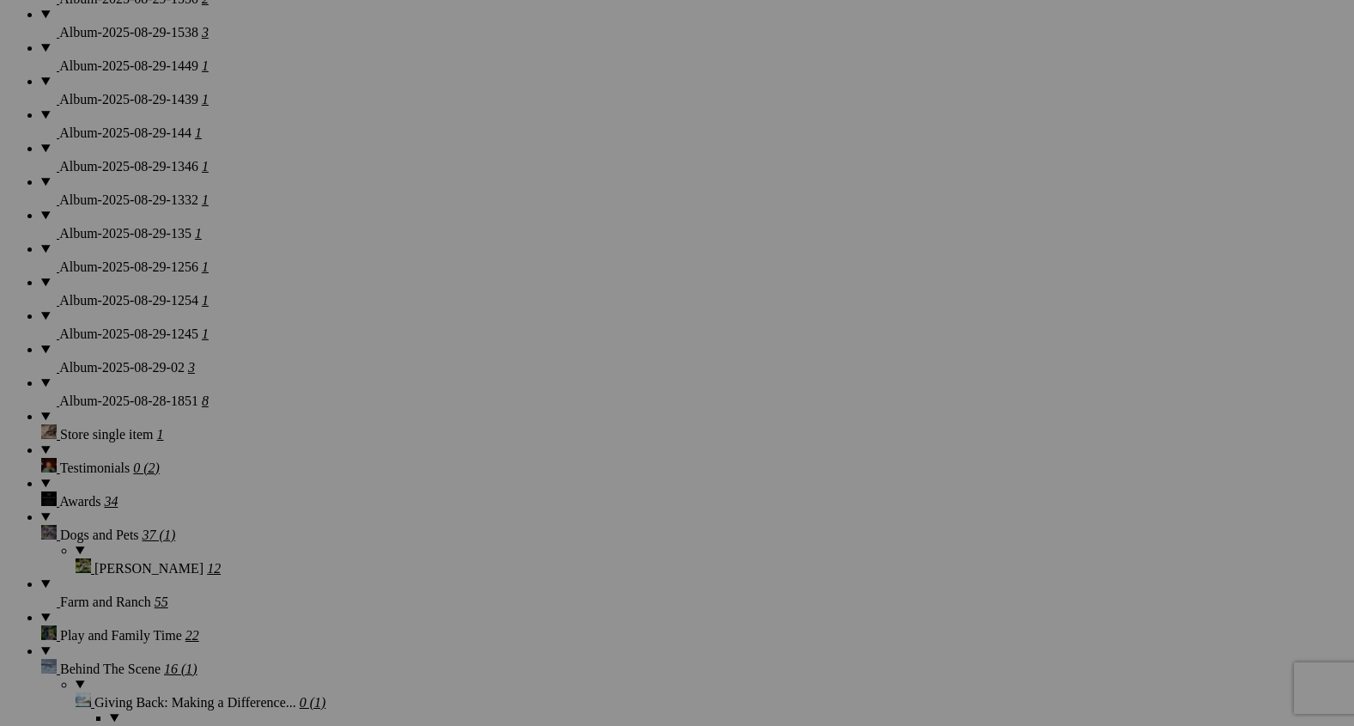
scroll to position [1851, 0]
type input "2"
paste input "Time to Gather"
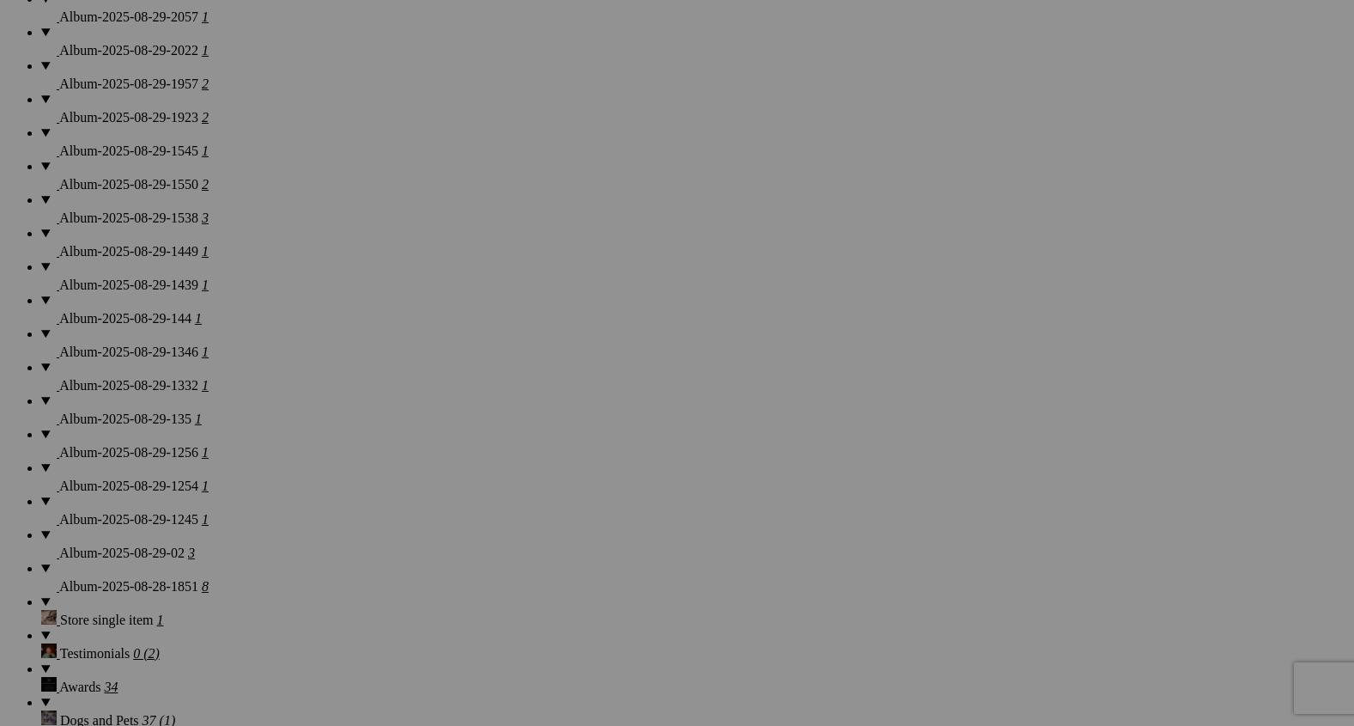
scroll to position [1659, 0]
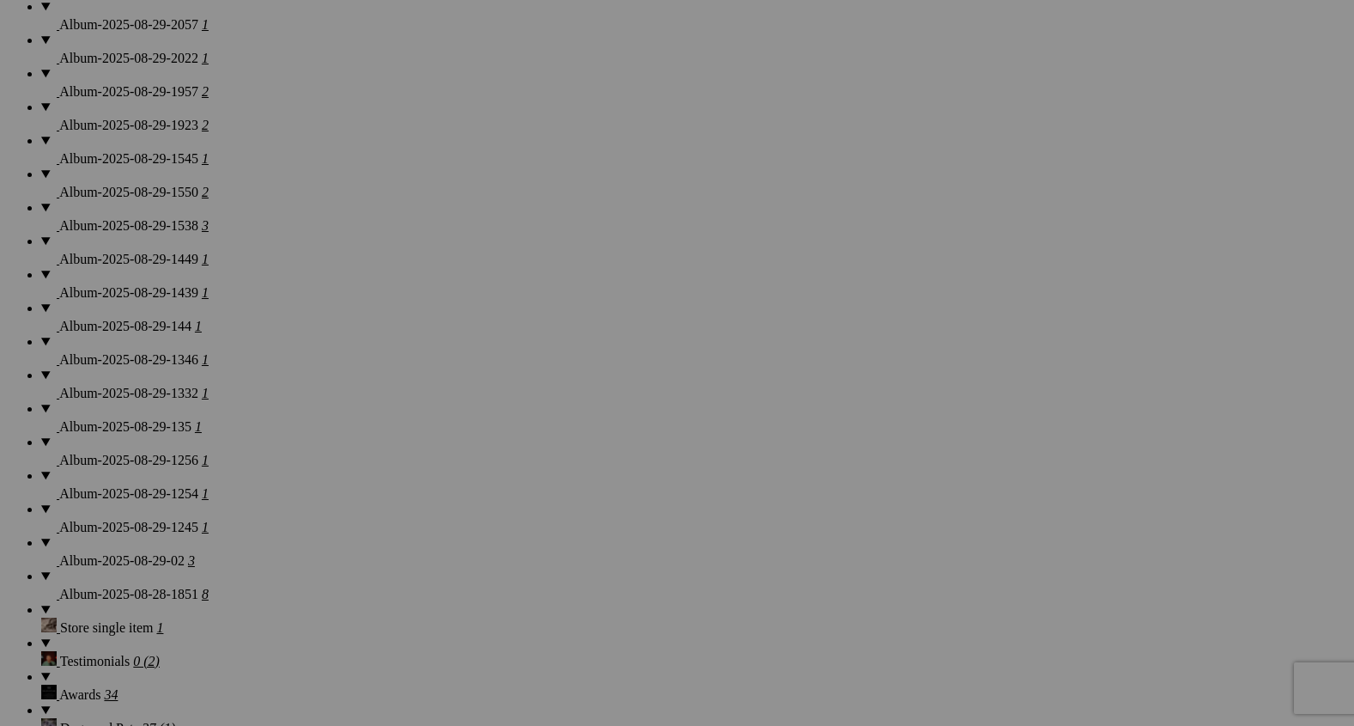
type input "Time to Gather"
drag, startPoint x: 785, startPoint y: 359, endPoint x: 302, endPoint y: 332, distance: 483.4
drag, startPoint x: 925, startPoint y: 356, endPoint x: 383, endPoint y: 307, distance: 544.1
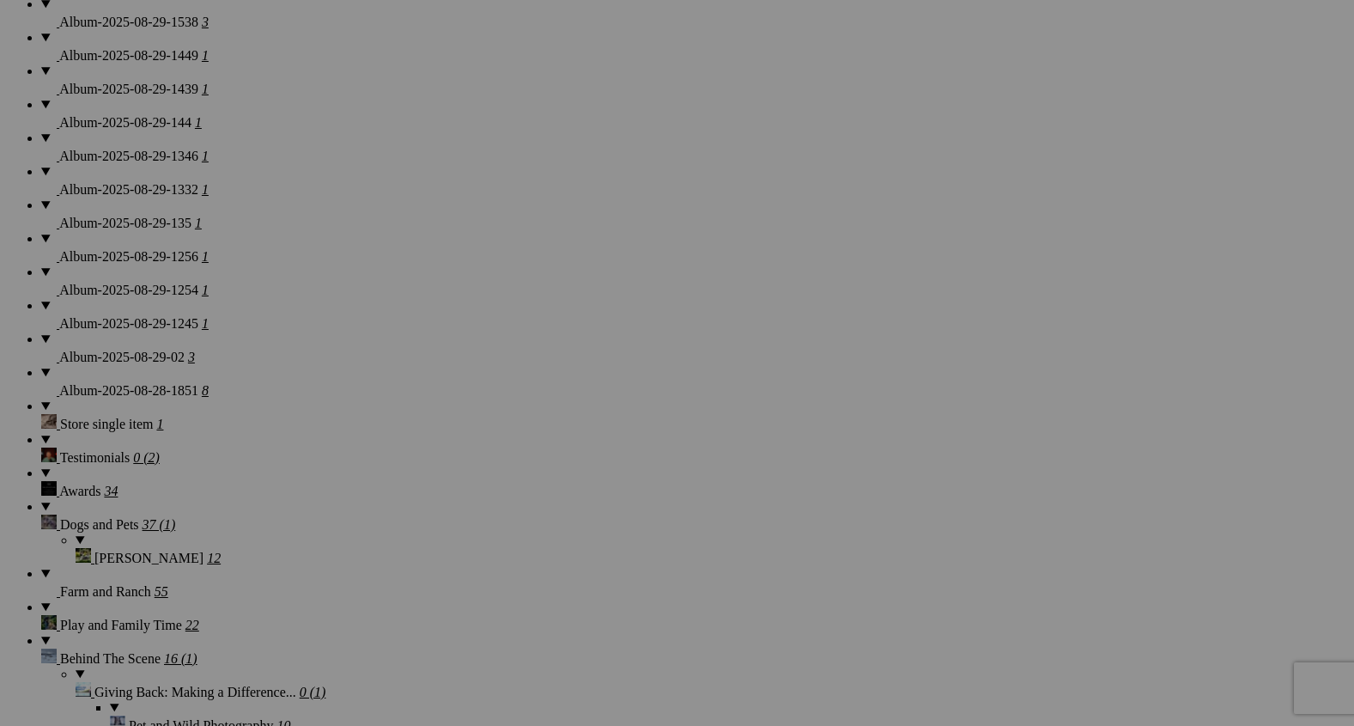
scroll to position [1883, 0]
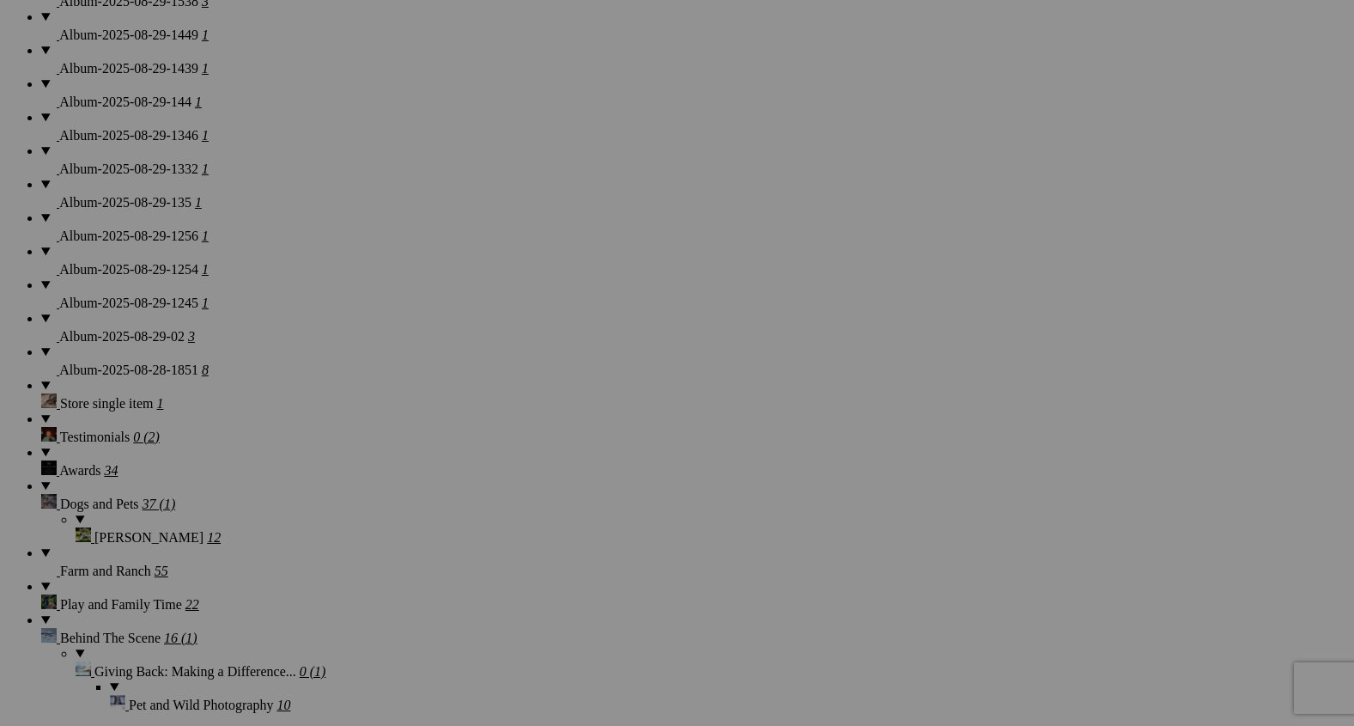
type input "2"
type input "Hay Bale Fun"
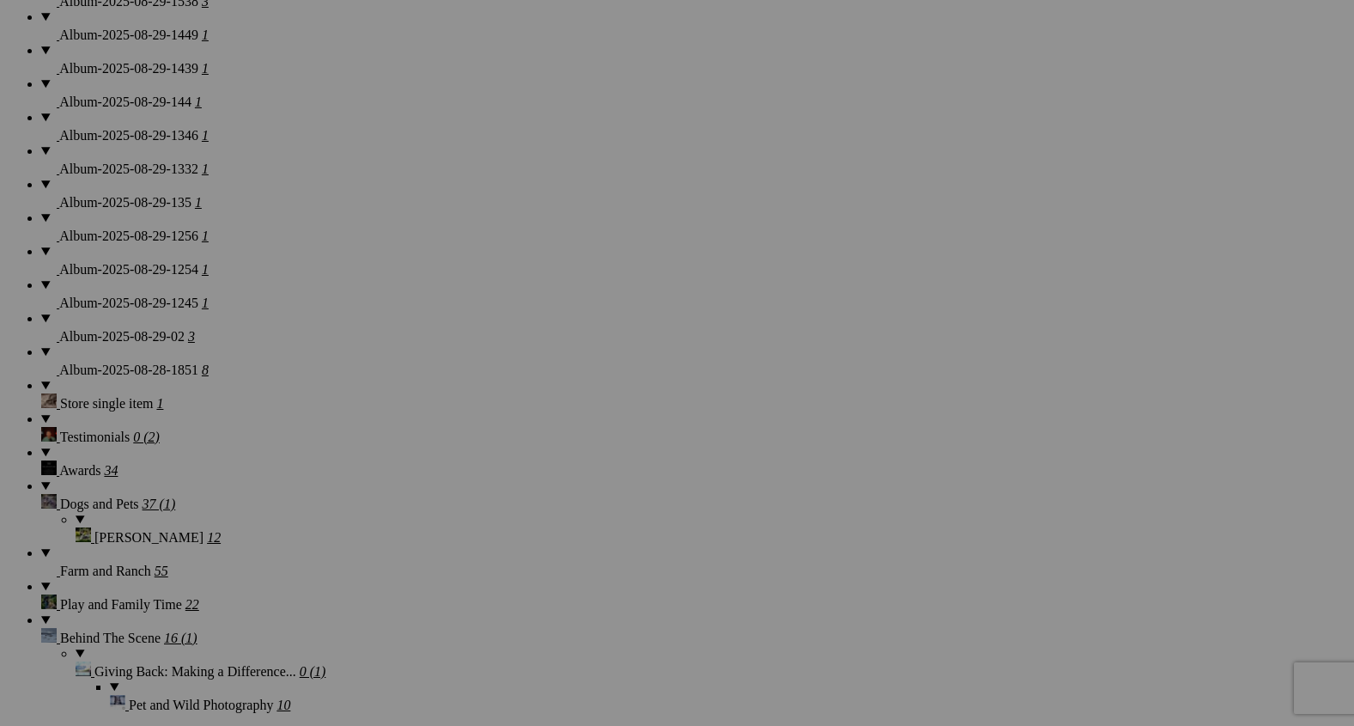
type input "2"
type input "Home On The Range"
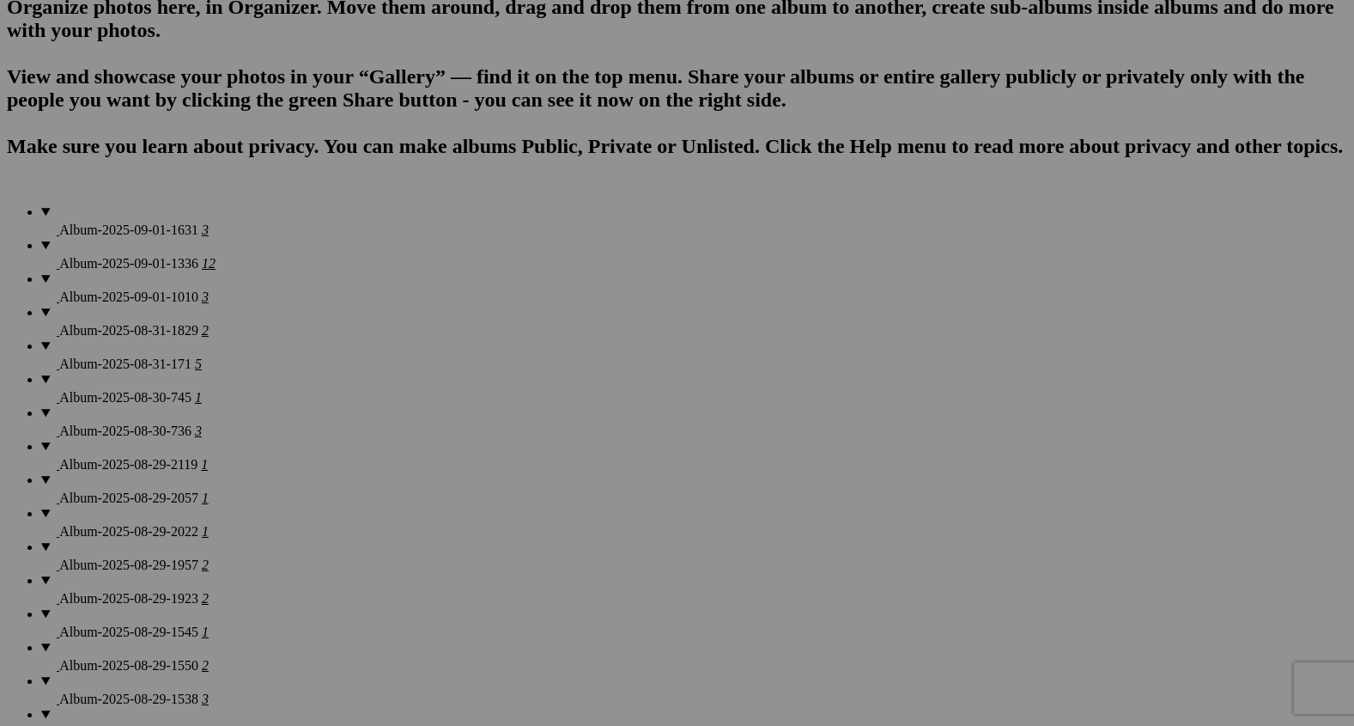
scroll to position [811, 0]
